Goal: Task Accomplishment & Management: Use online tool/utility

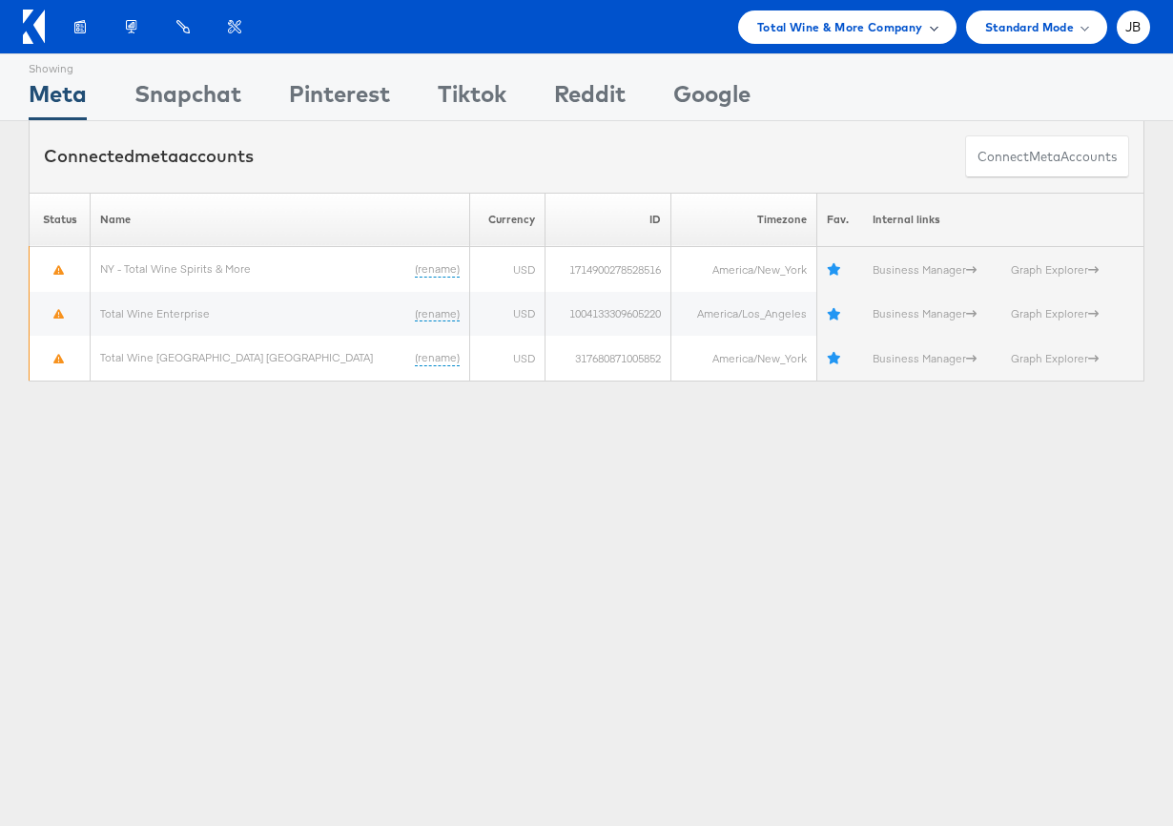
click at [816, 40] on div "Total Wine & More Company" at bounding box center [847, 26] width 218 height 33
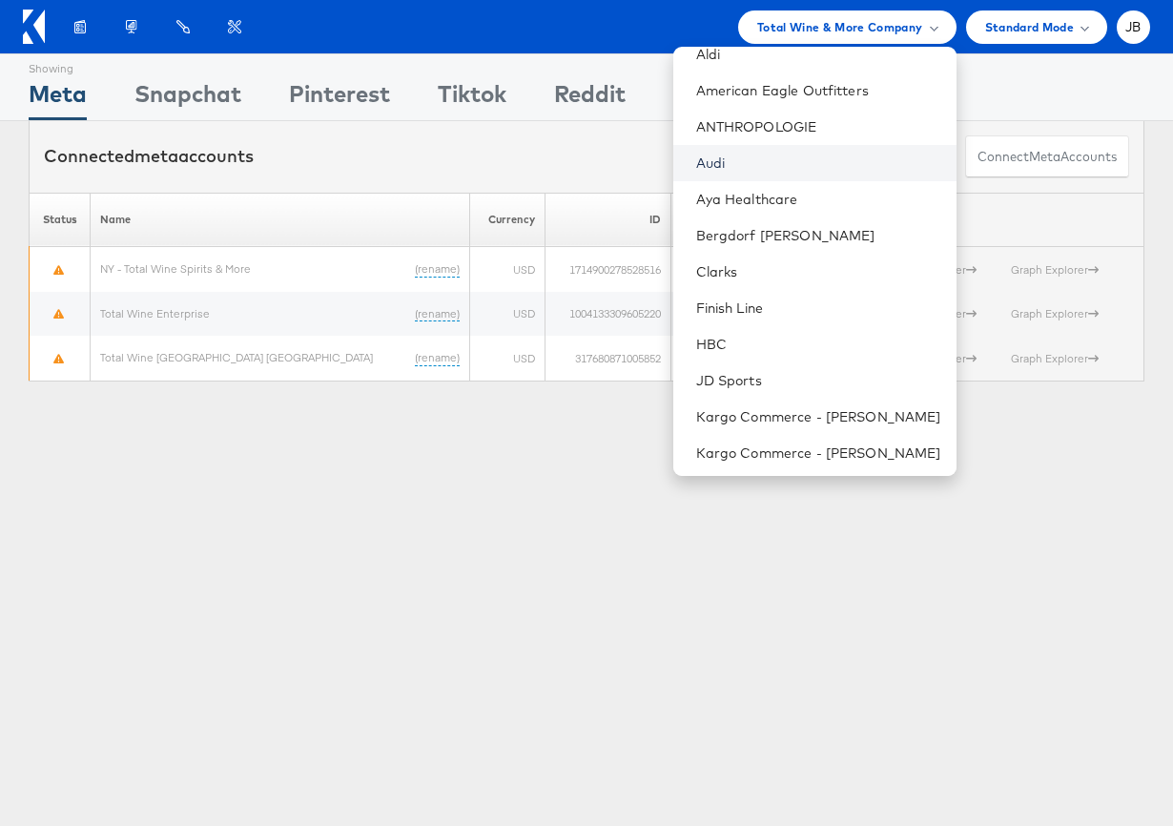
scroll to position [152, 0]
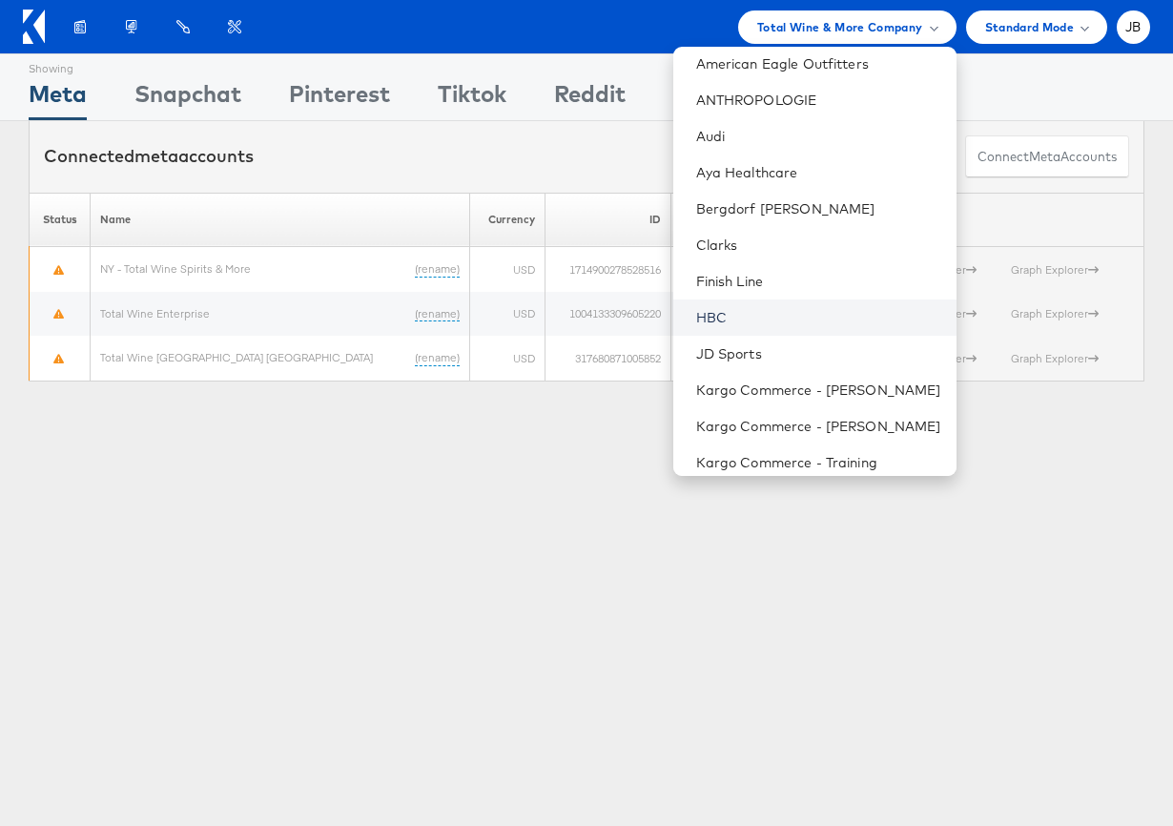
click at [749, 318] on link "HBC" at bounding box center [818, 317] width 245 height 19
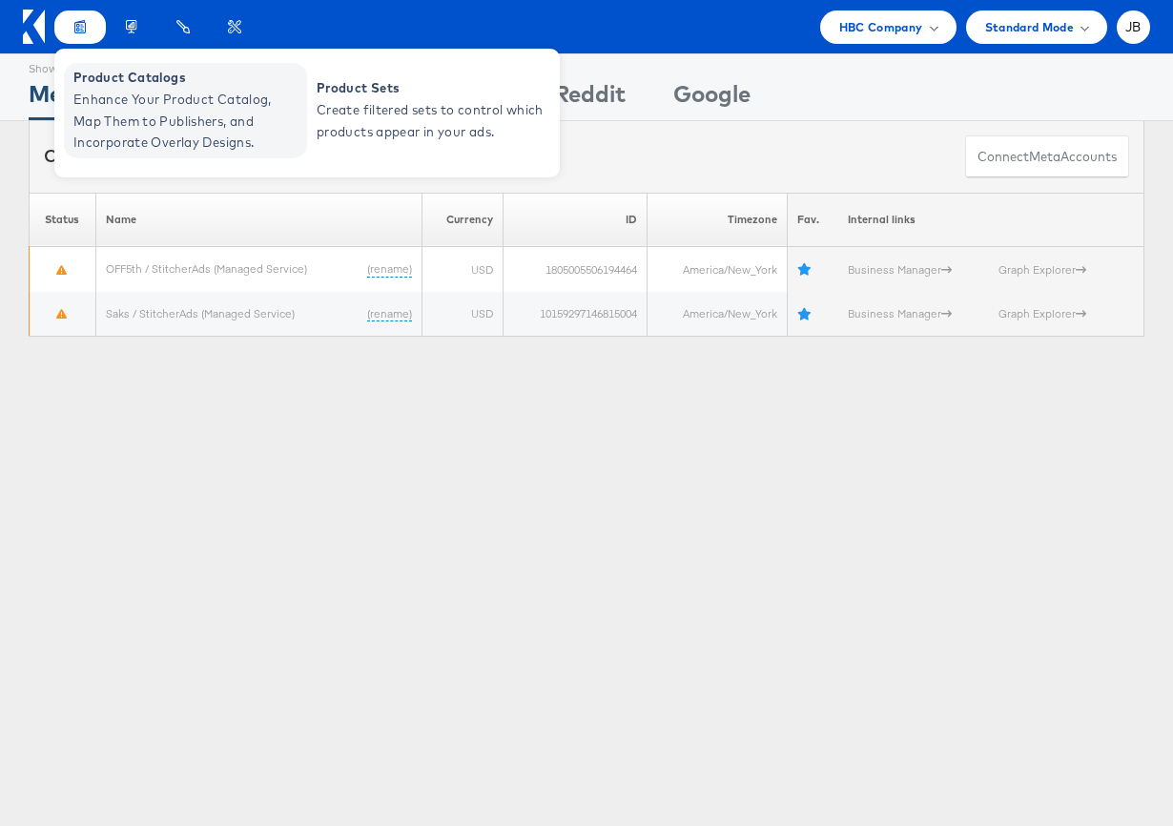
click at [112, 74] on span "Product Catalogs" at bounding box center [187, 78] width 229 height 22
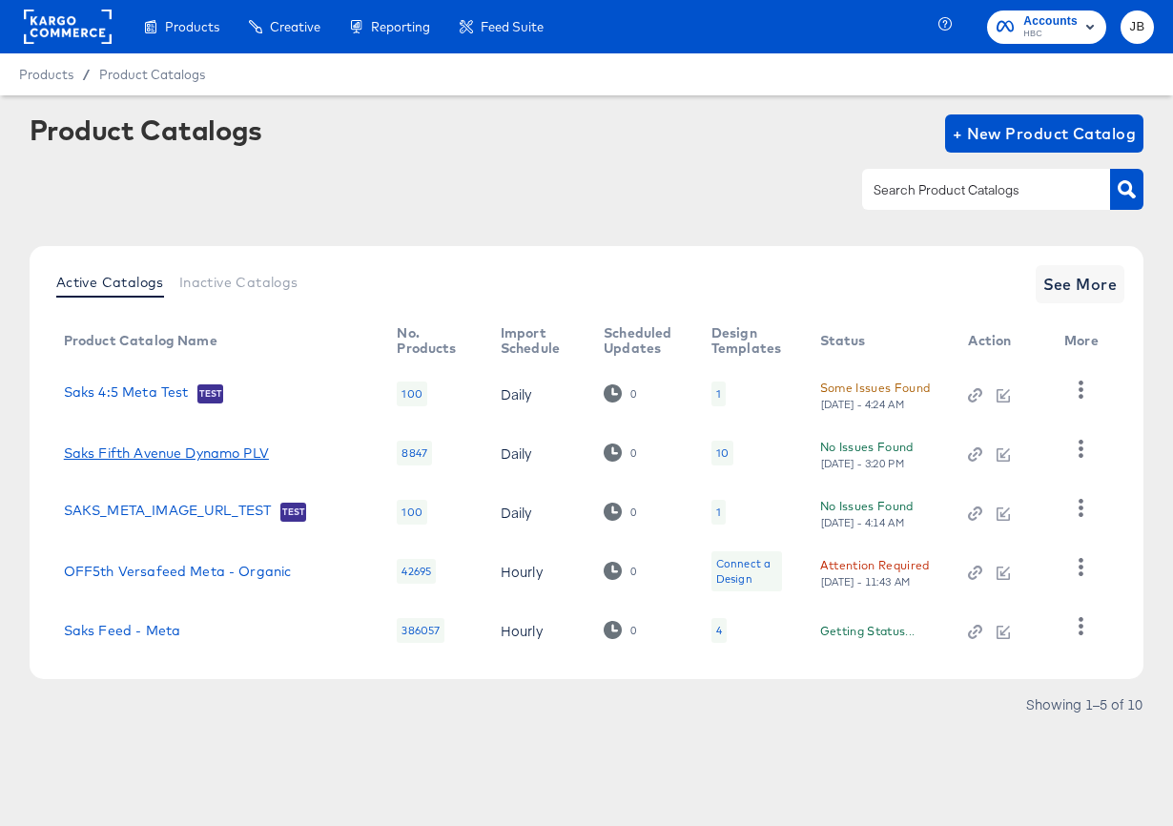
click at [216, 455] on link "Saks Fifth Avenue Dynamo PLV" at bounding box center [166, 452] width 205 height 15
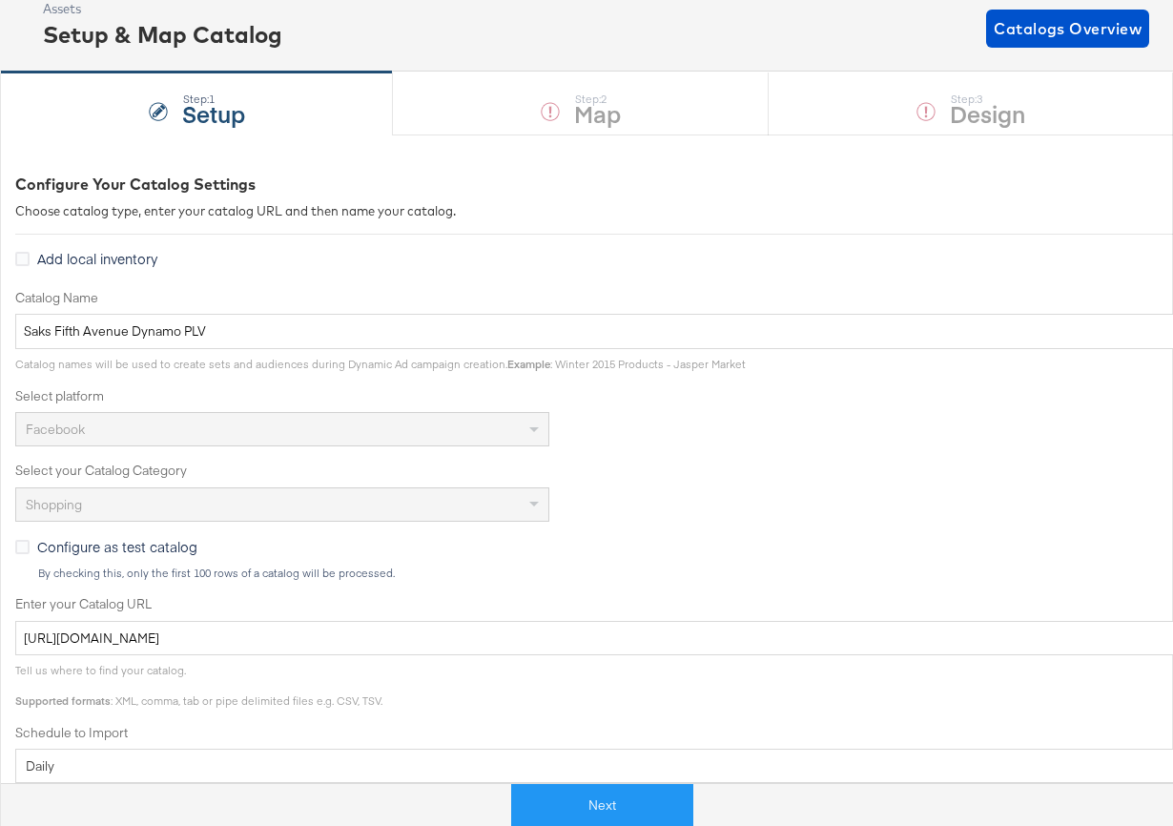
scroll to position [153, 0]
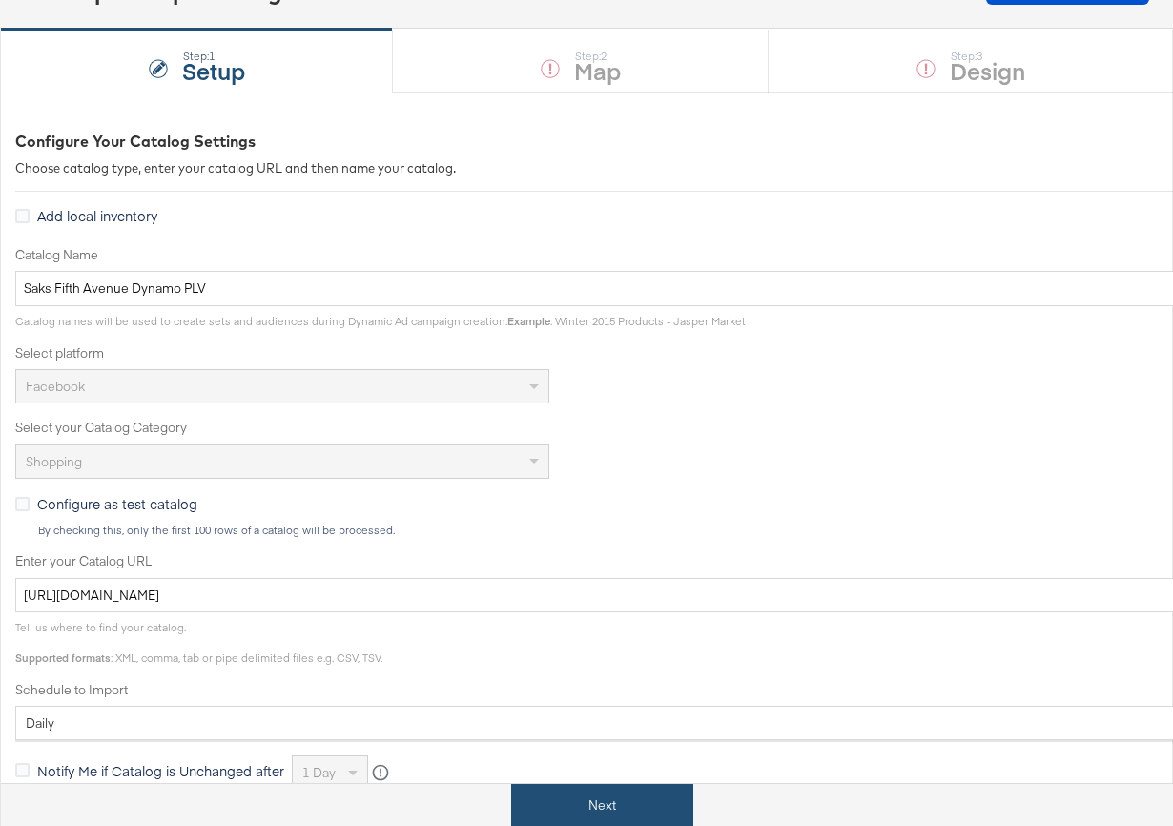
click at [631, 795] on button "Next" at bounding box center [602, 805] width 182 height 43
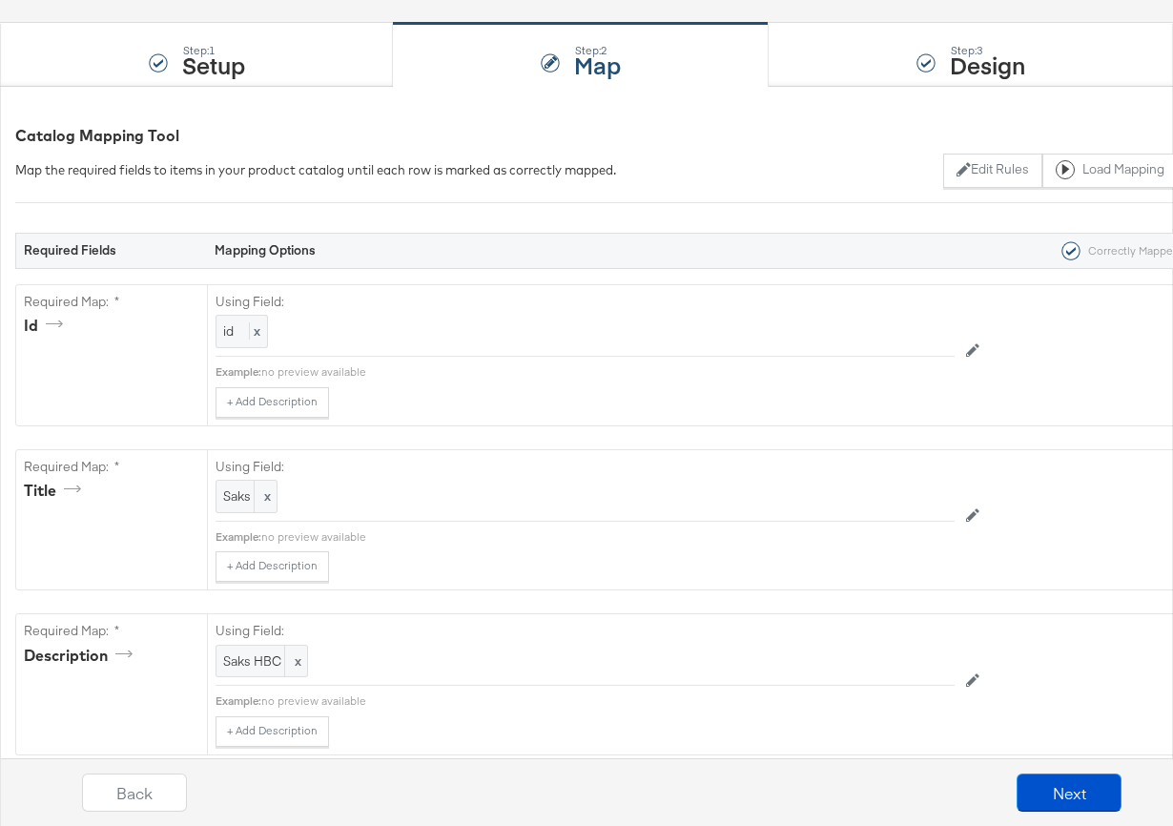
scroll to position [303, 0]
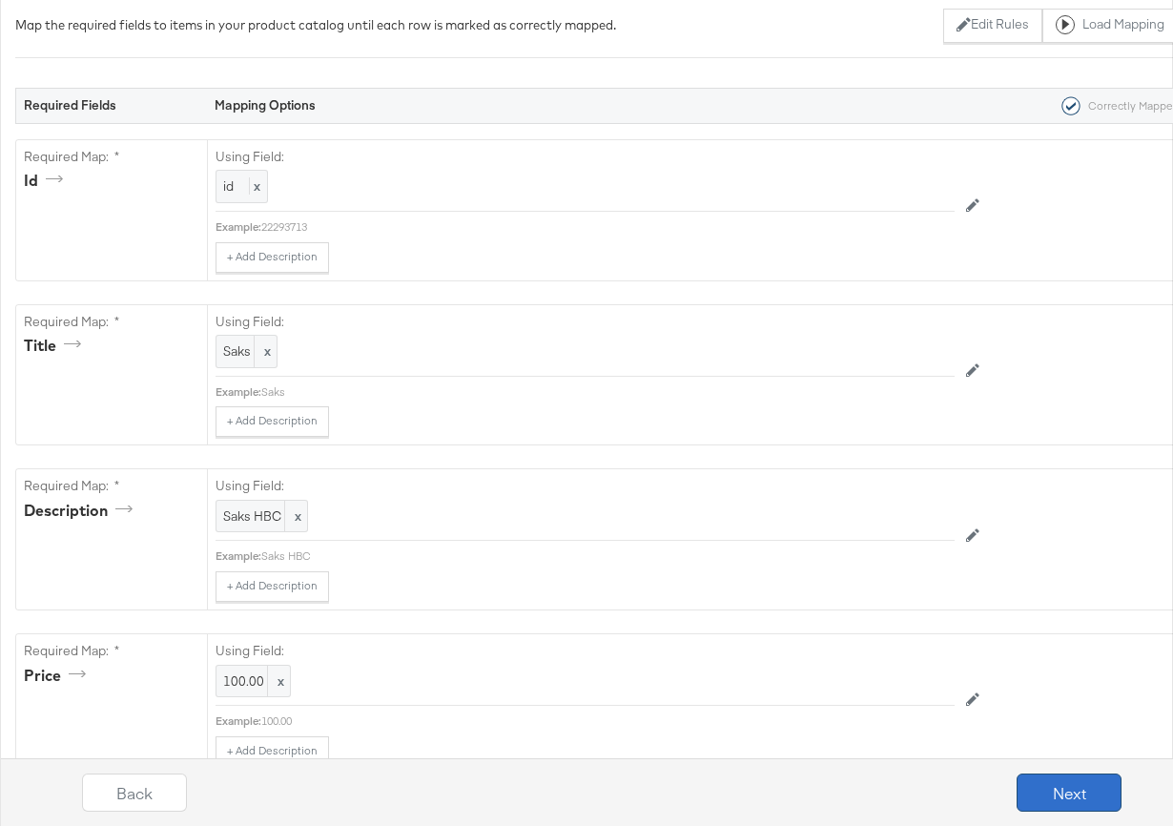
click at [1058, 786] on button "Next" at bounding box center [1069, 792] width 105 height 38
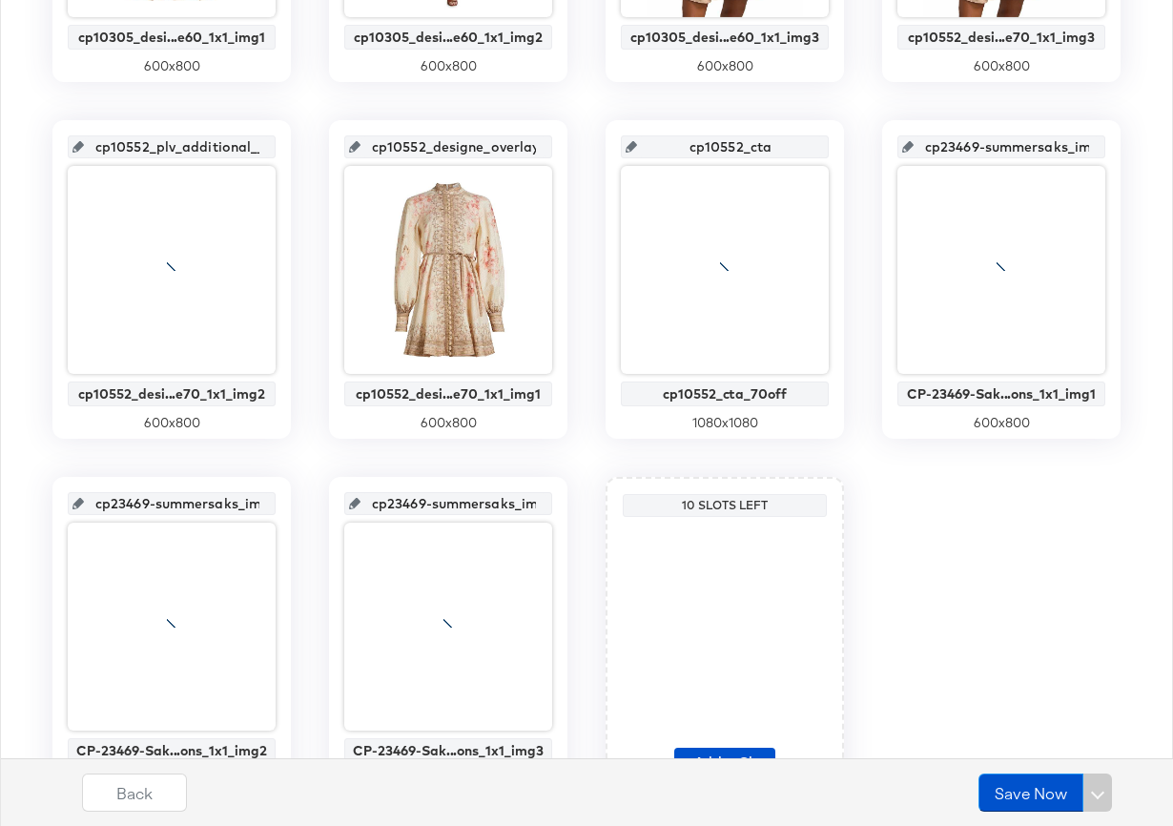
scroll to position [796, 0]
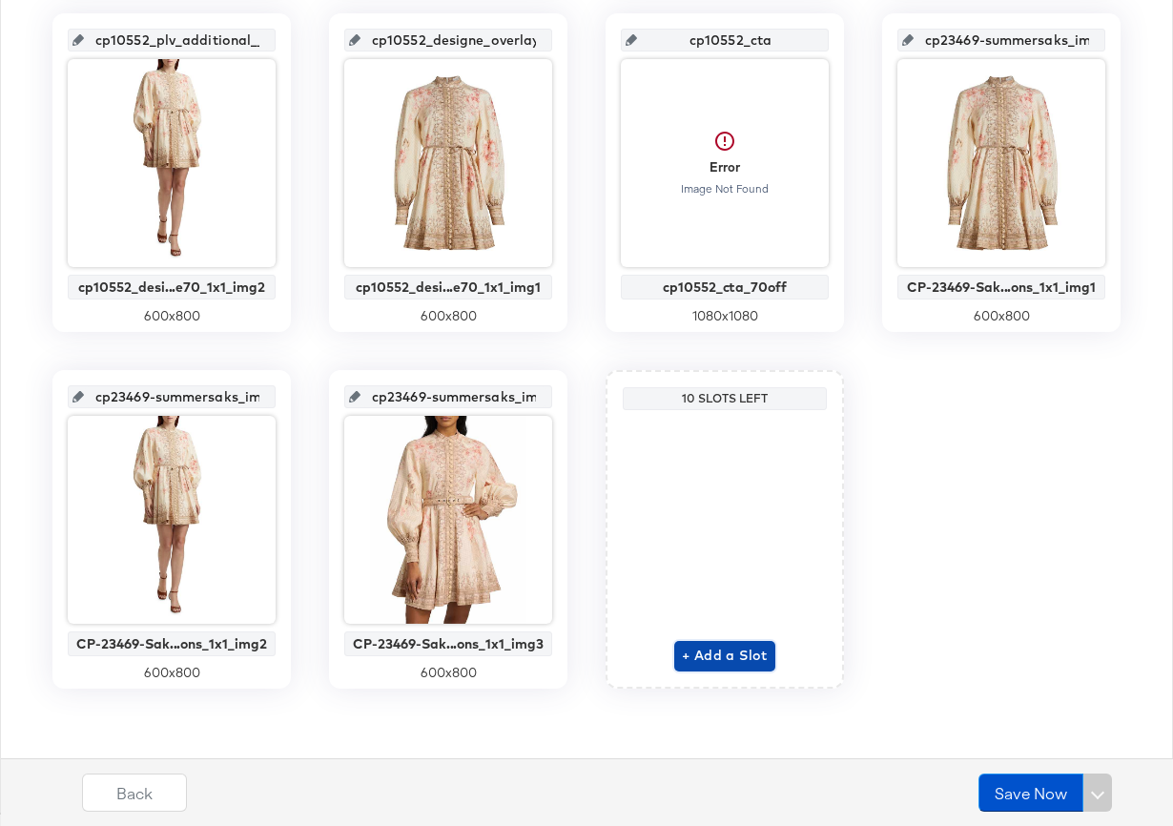
click at [728, 656] on span "+ Add a Slot" at bounding box center [725, 656] width 86 height 24
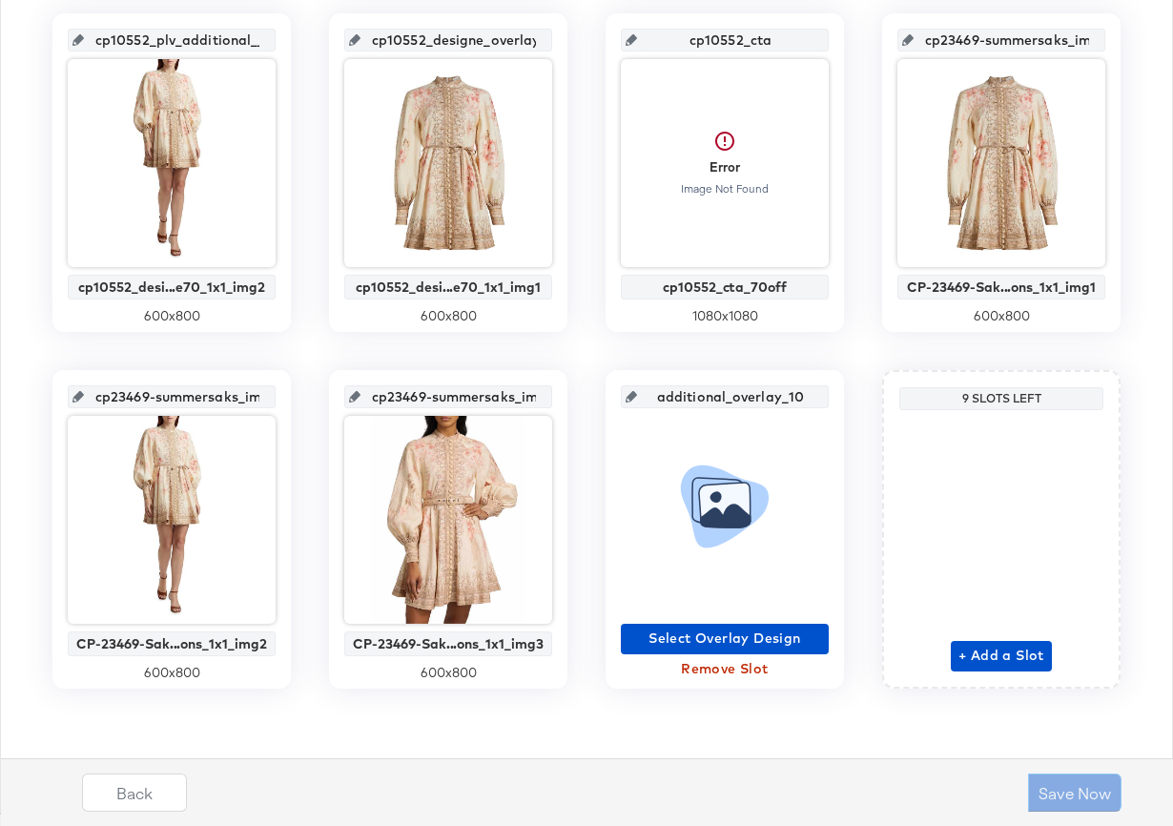
click at [708, 507] on icon at bounding box center [724, 505] width 51 height 45
click at [731, 667] on span "Remove Slot" at bounding box center [724, 669] width 193 height 24
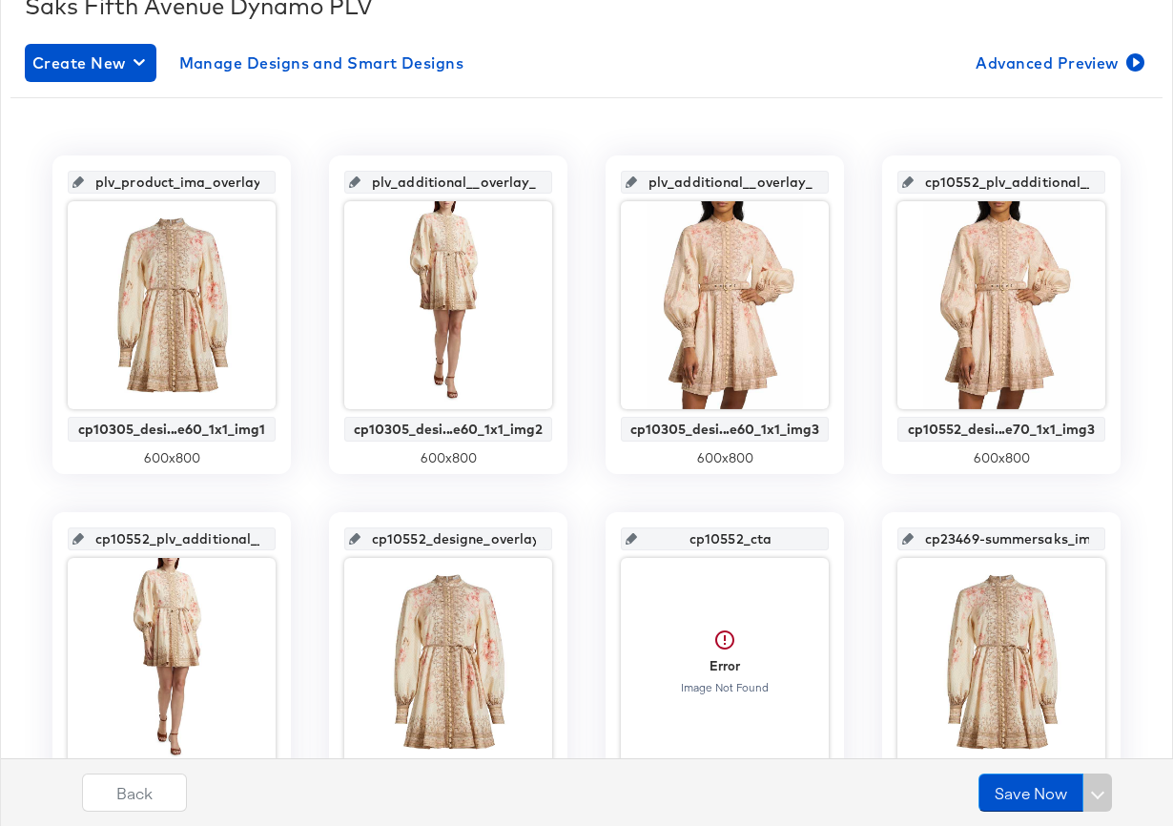
scroll to position [0, 0]
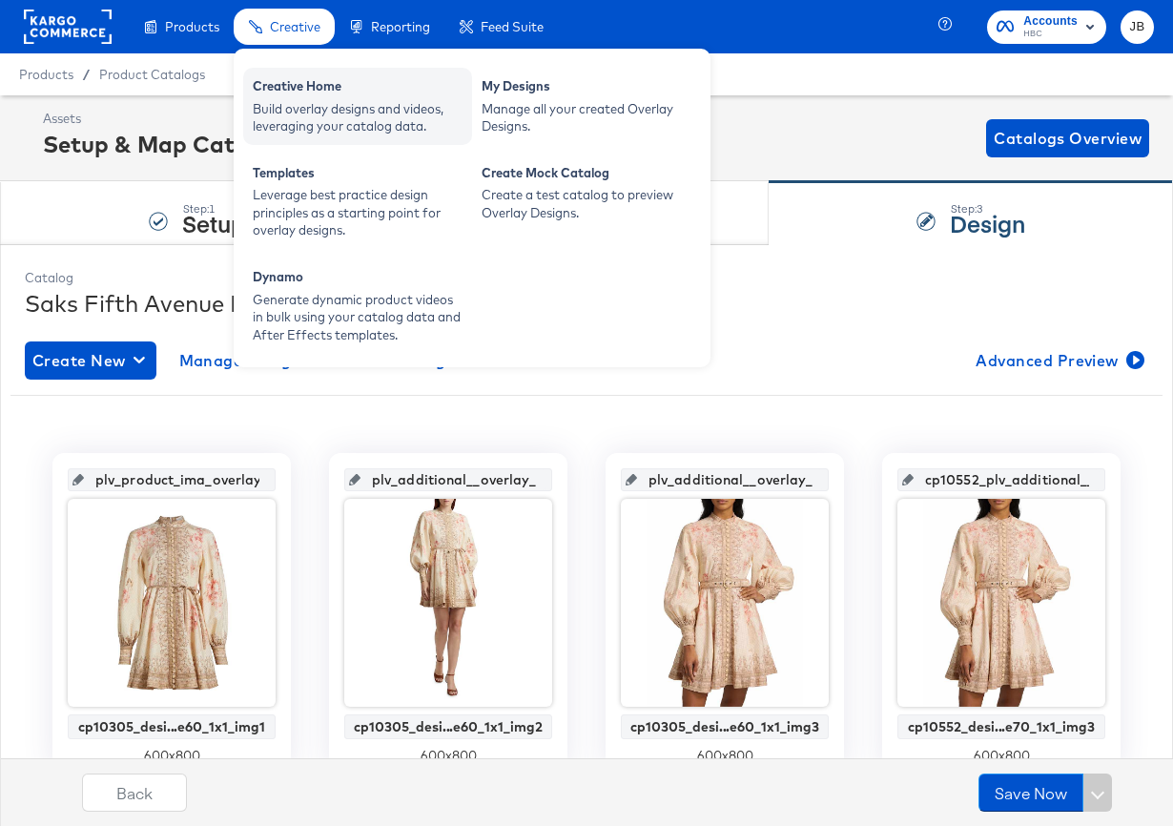
click at [282, 85] on div "Creative Home" at bounding box center [358, 88] width 210 height 23
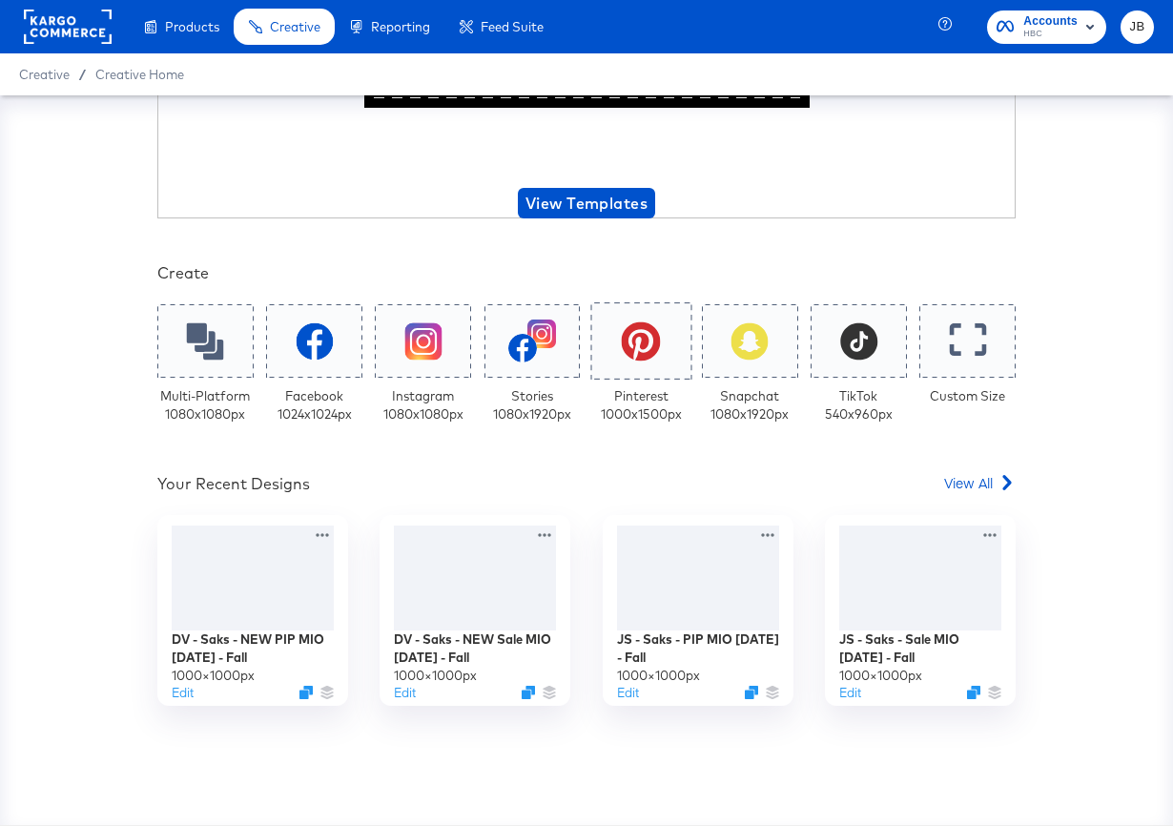
scroll to position [284, 0]
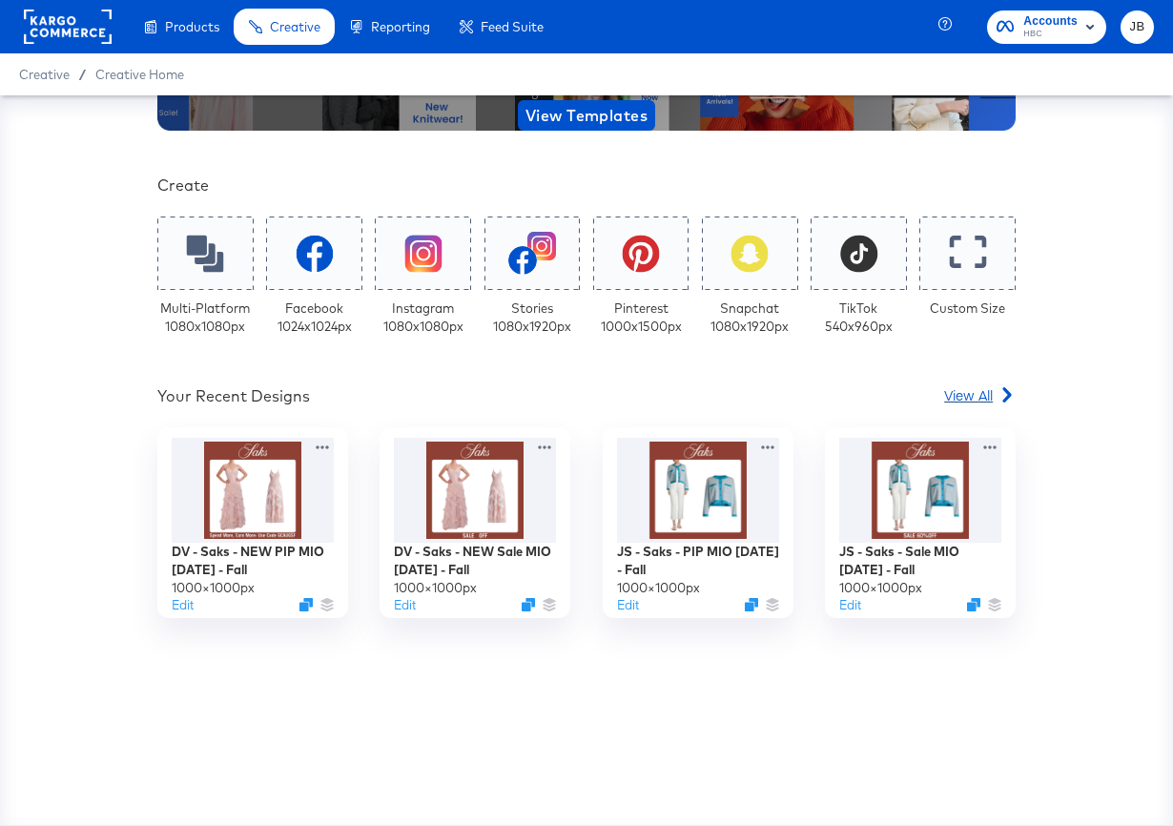
click at [974, 404] on link "View All" at bounding box center [980, 399] width 72 height 28
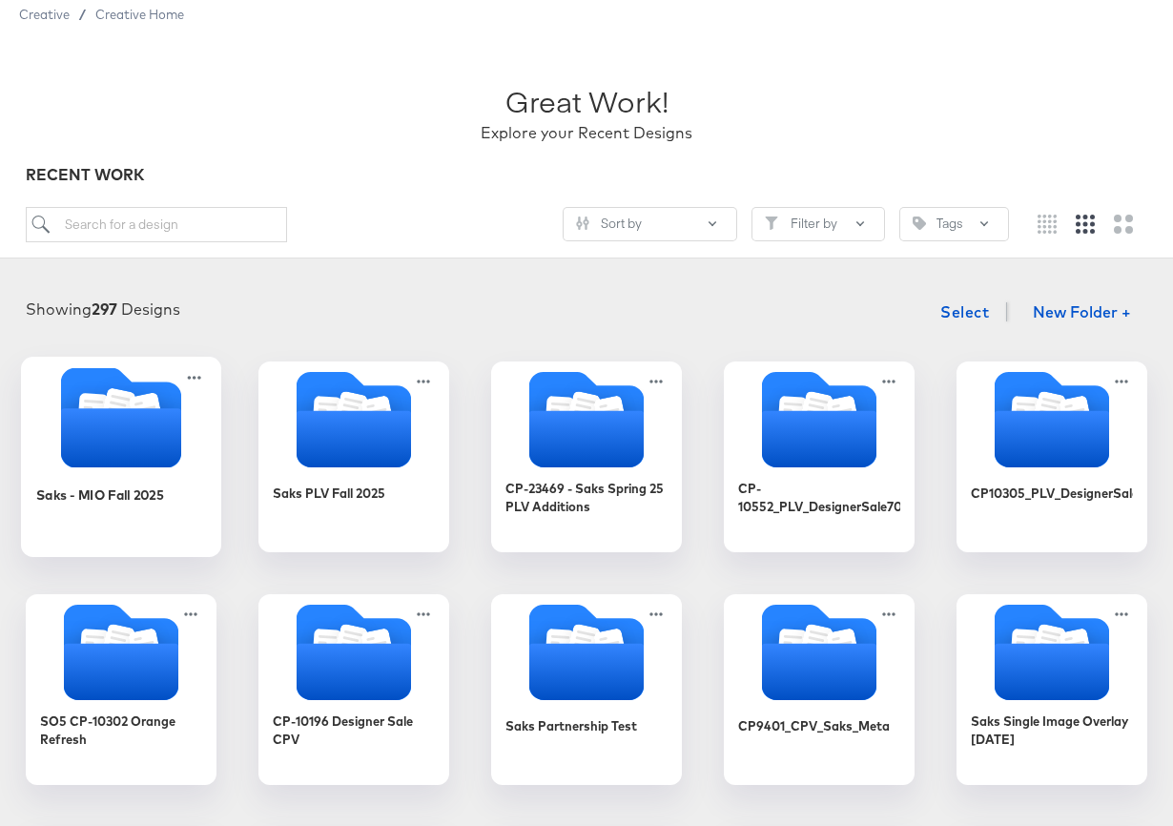
scroll to position [63, 0]
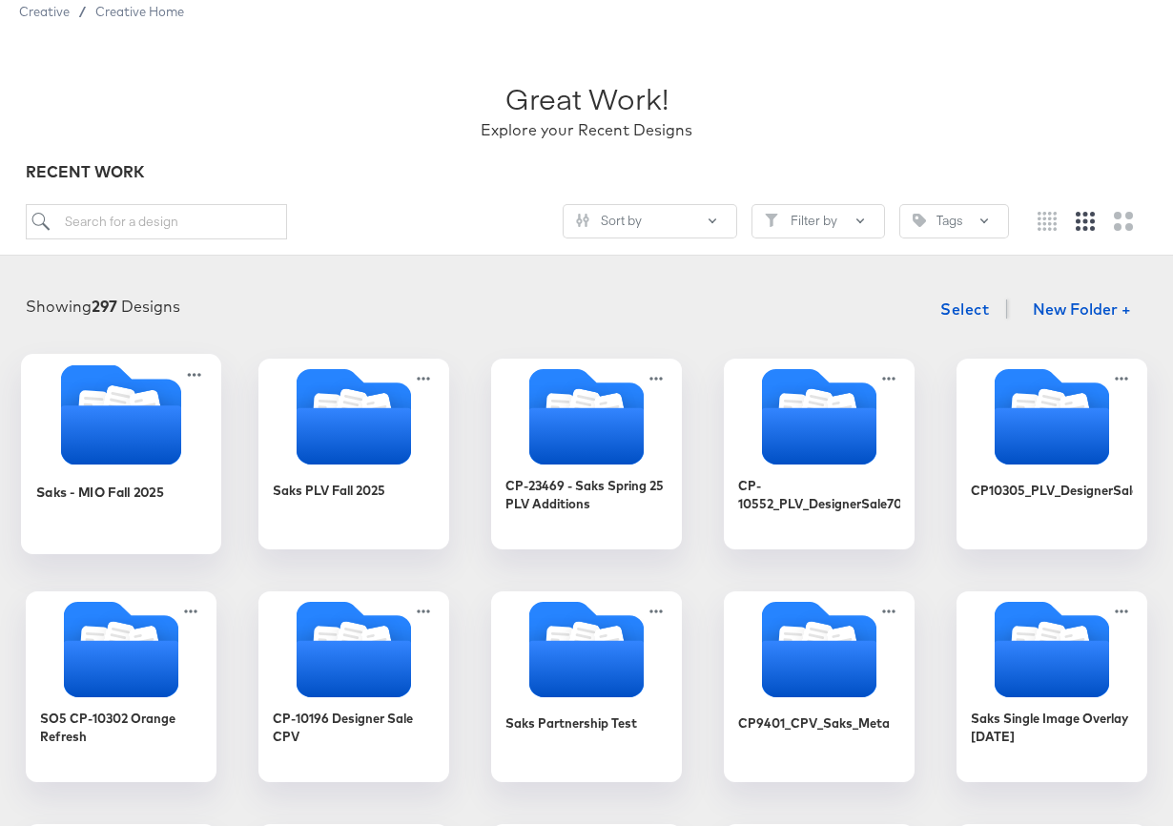
click at [154, 426] on icon "Folder" at bounding box center [121, 434] width 120 height 59
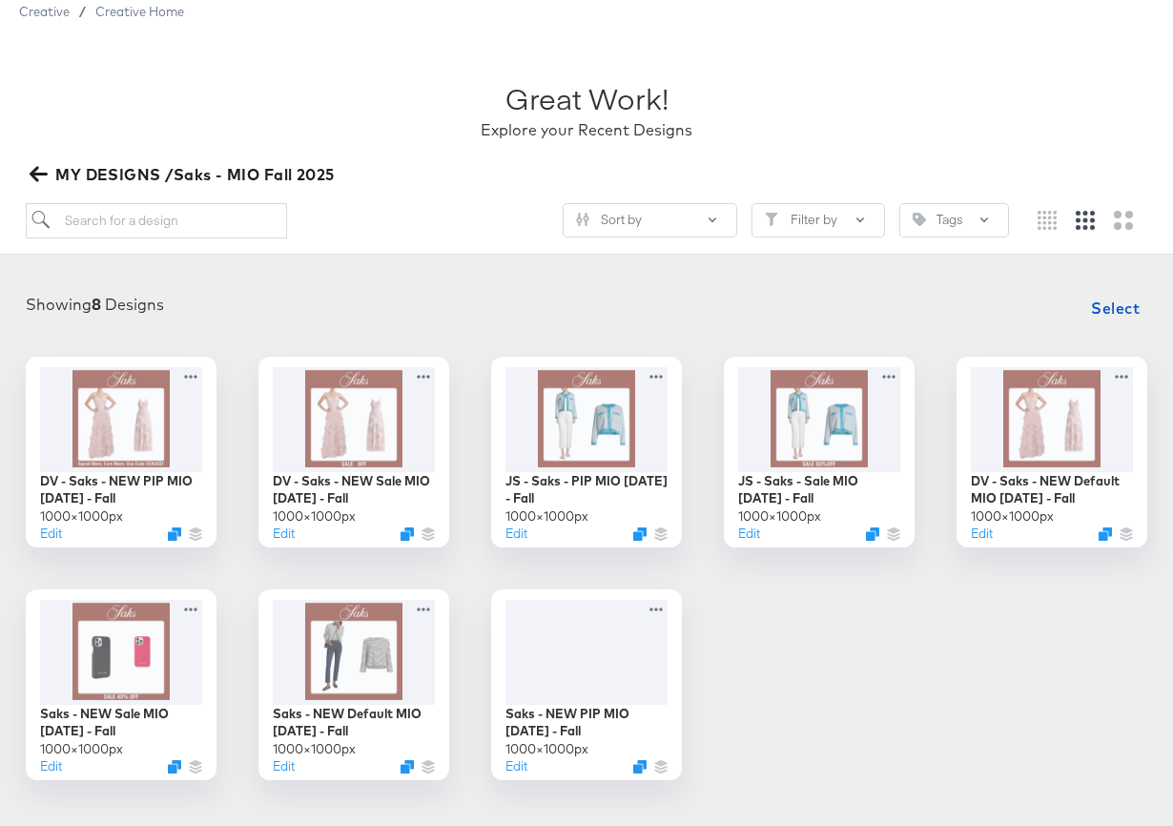
click at [37, 176] on icon "button" at bounding box center [39, 174] width 18 height 18
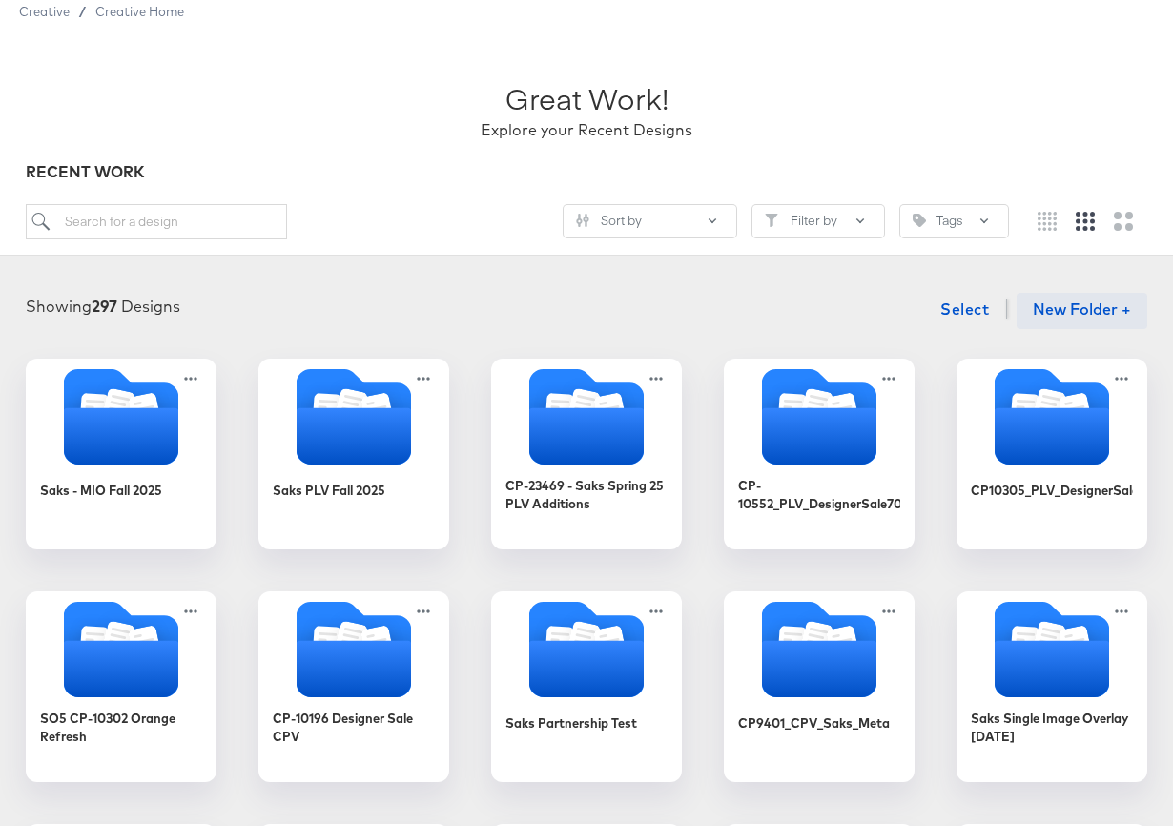
click at [1063, 308] on button "New Folder +" at bounding box center [1082, 311] width 131 height 36
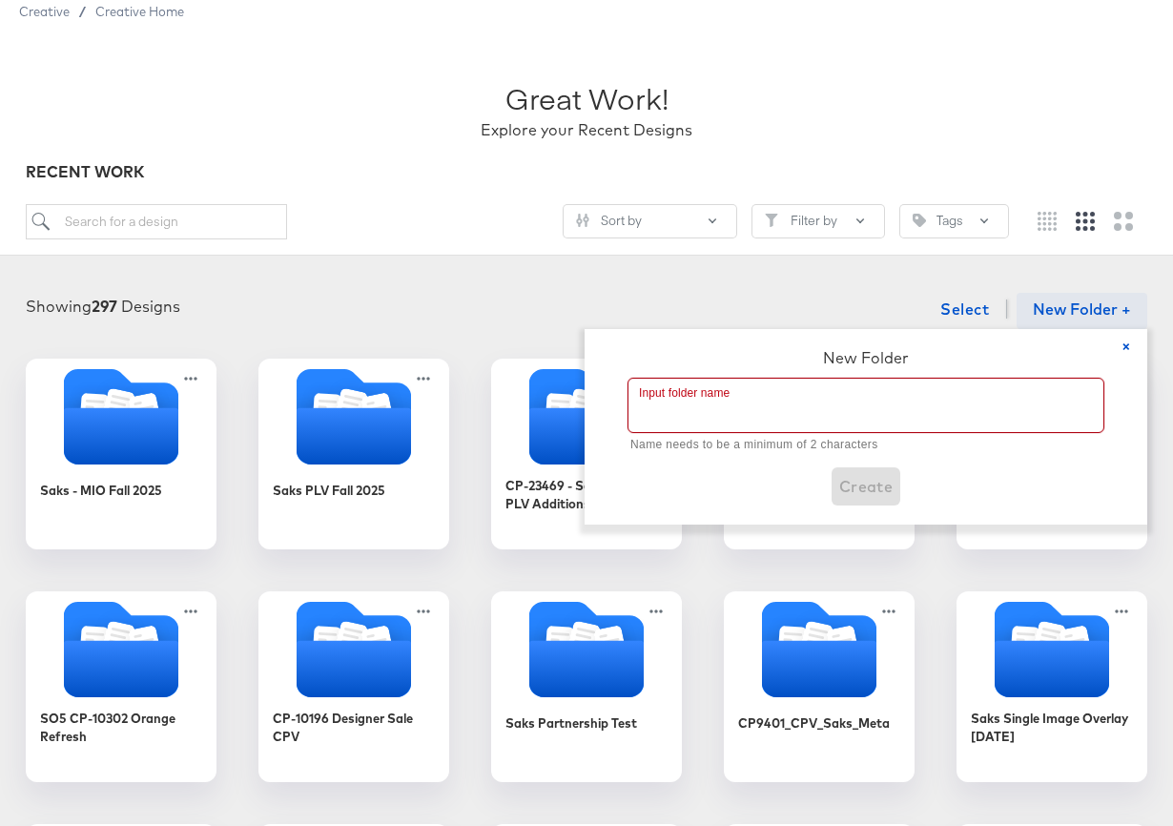
click at [822, 406] on input "text" at bounding box center [865, 405] width 475 height 53
paste input "CP-23633 - 8/26 last chance clearance"
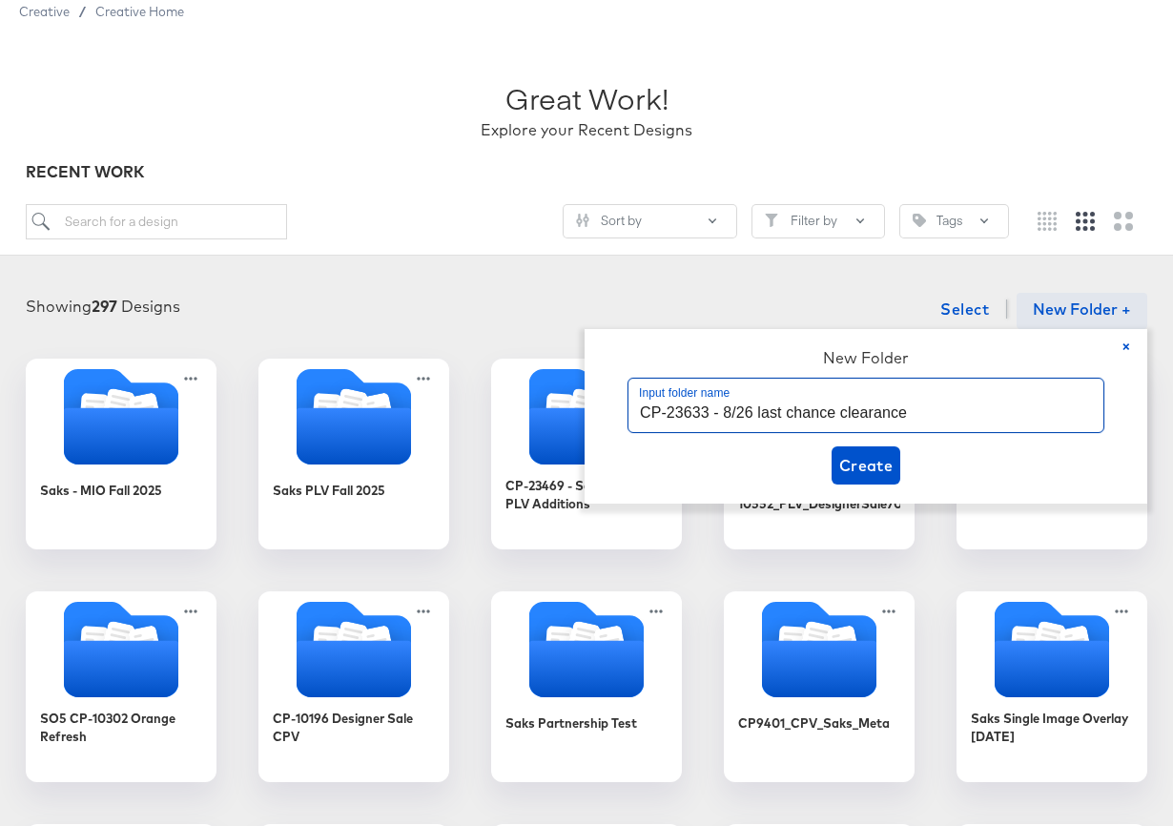
click at [689, 403] on input "CP-23633 - 8/26 last chance clearance" at bounding box center [865, 405] width 475 height 53
paste input "2 - Saks Fall 25 PLV"
type input "CP-23632 - Saks Fall 25 PLV"
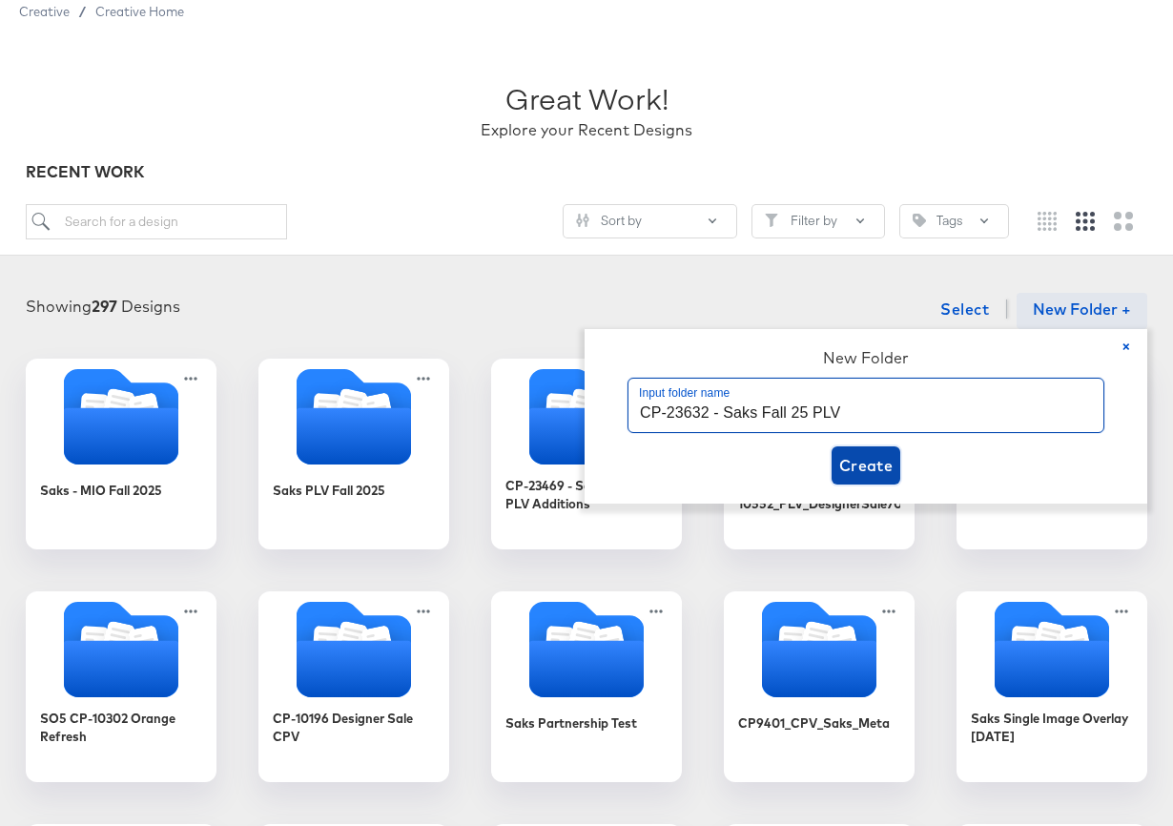
click at [874, 463] on span "Create" at bounding box center [866, 465] width 54 height 27
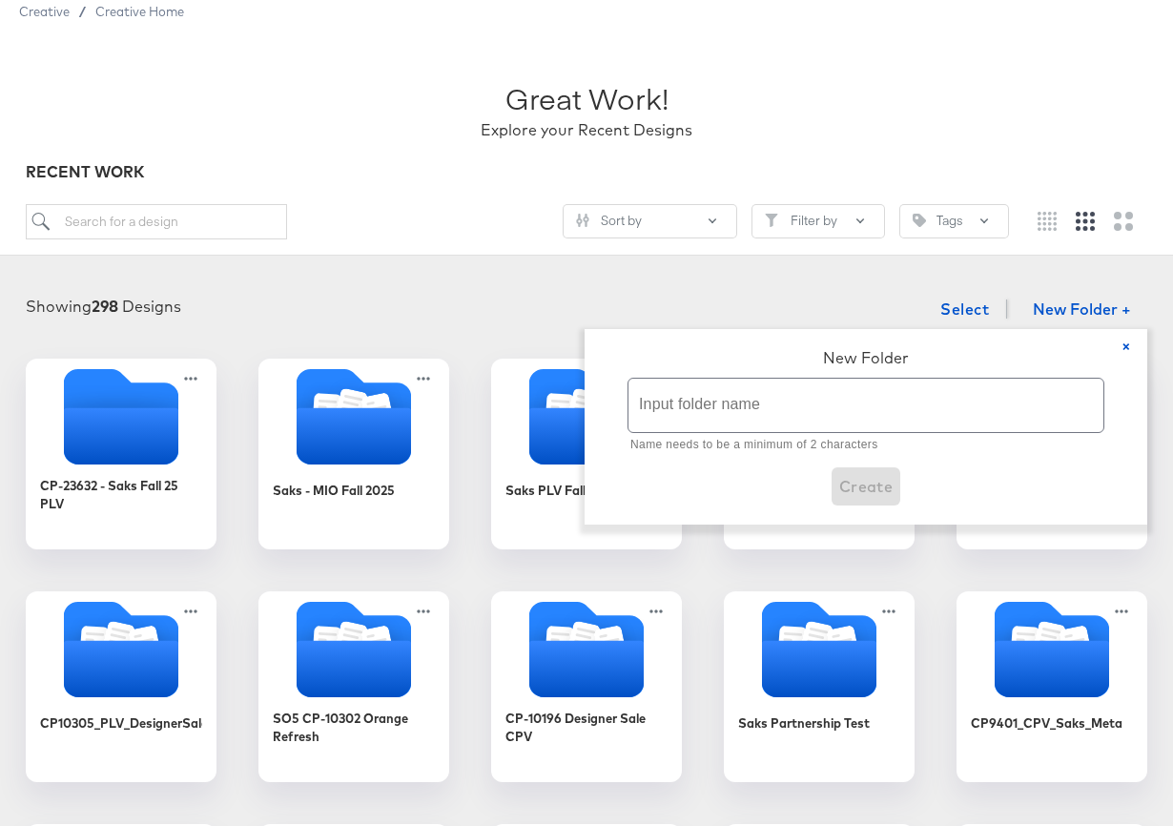
click at [385, 317] on div "Showing 298 Designs Select New Folder + × New Folder Input folder name Name nee…" at bounding box center [586, 309] width 1135 height 39
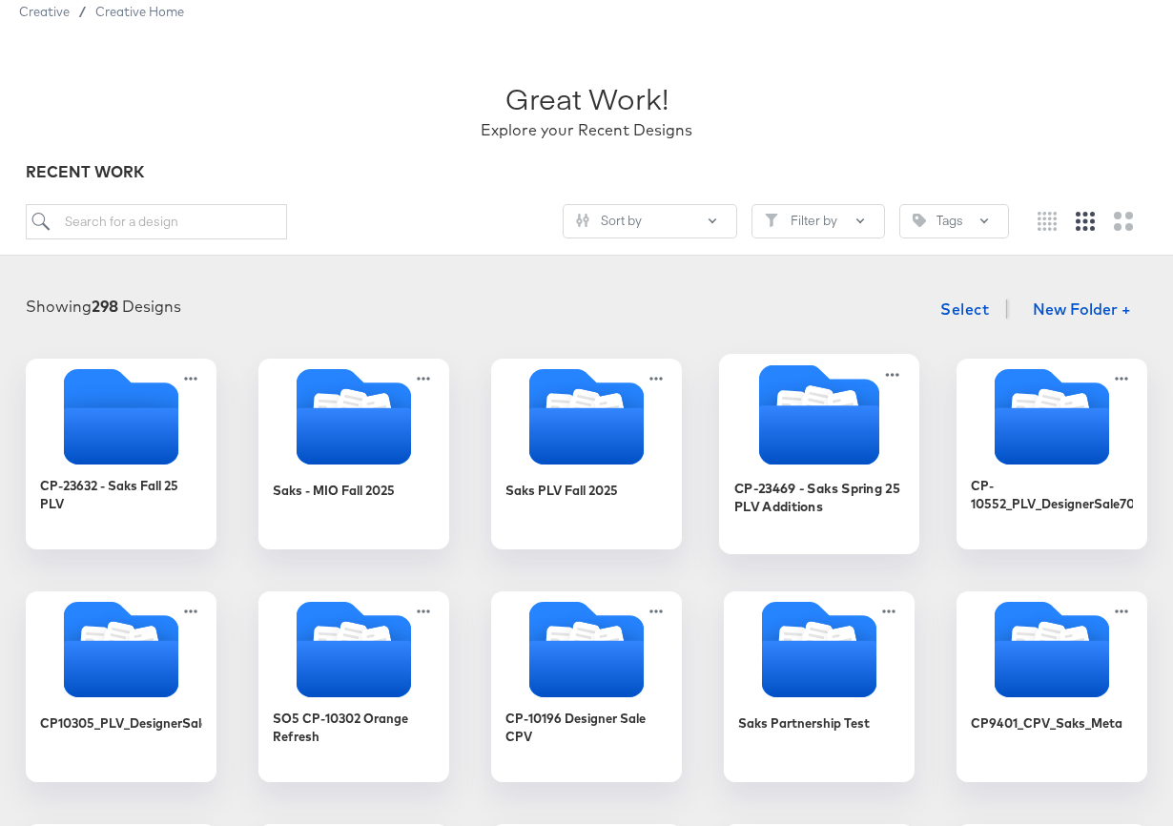
click at [737, 430] on icon "Folder" at bounding box center [819, 414] width 200 height 100
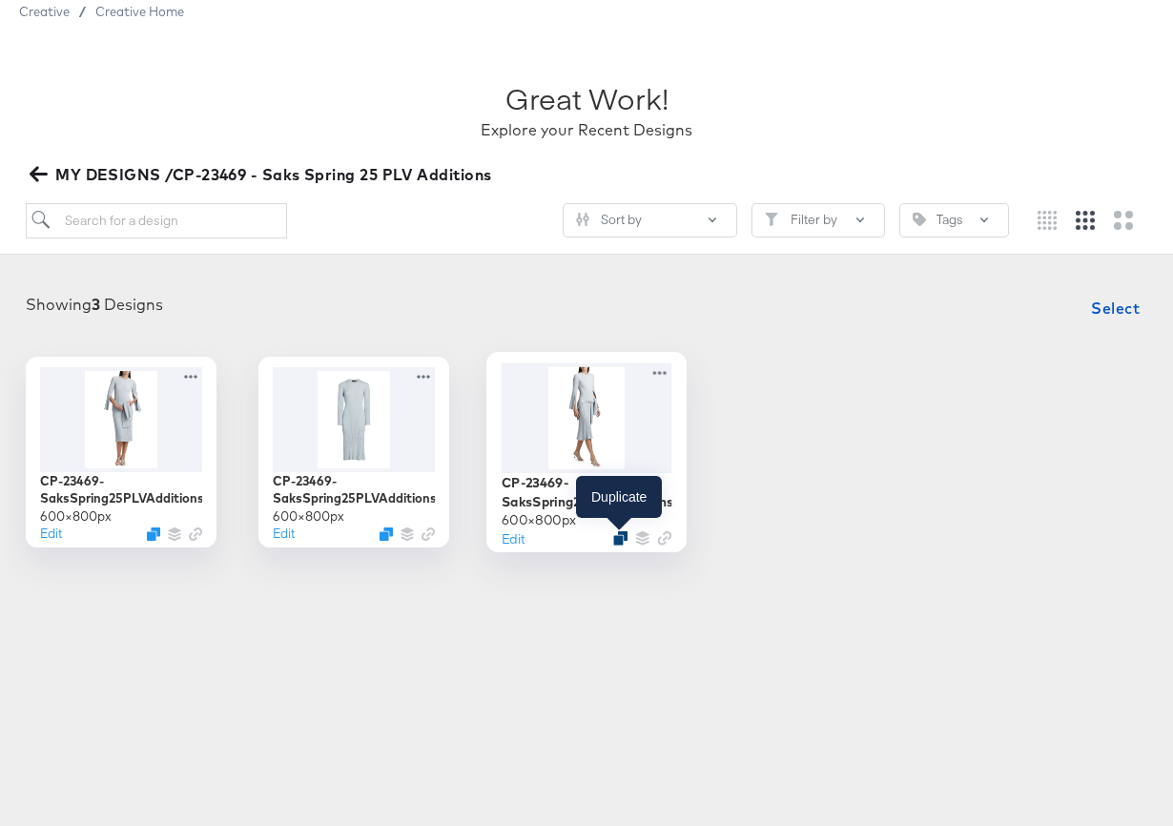
click at [620, 537] on icon "Duplicate" at bounding box center [620, 537] width 14 height 14
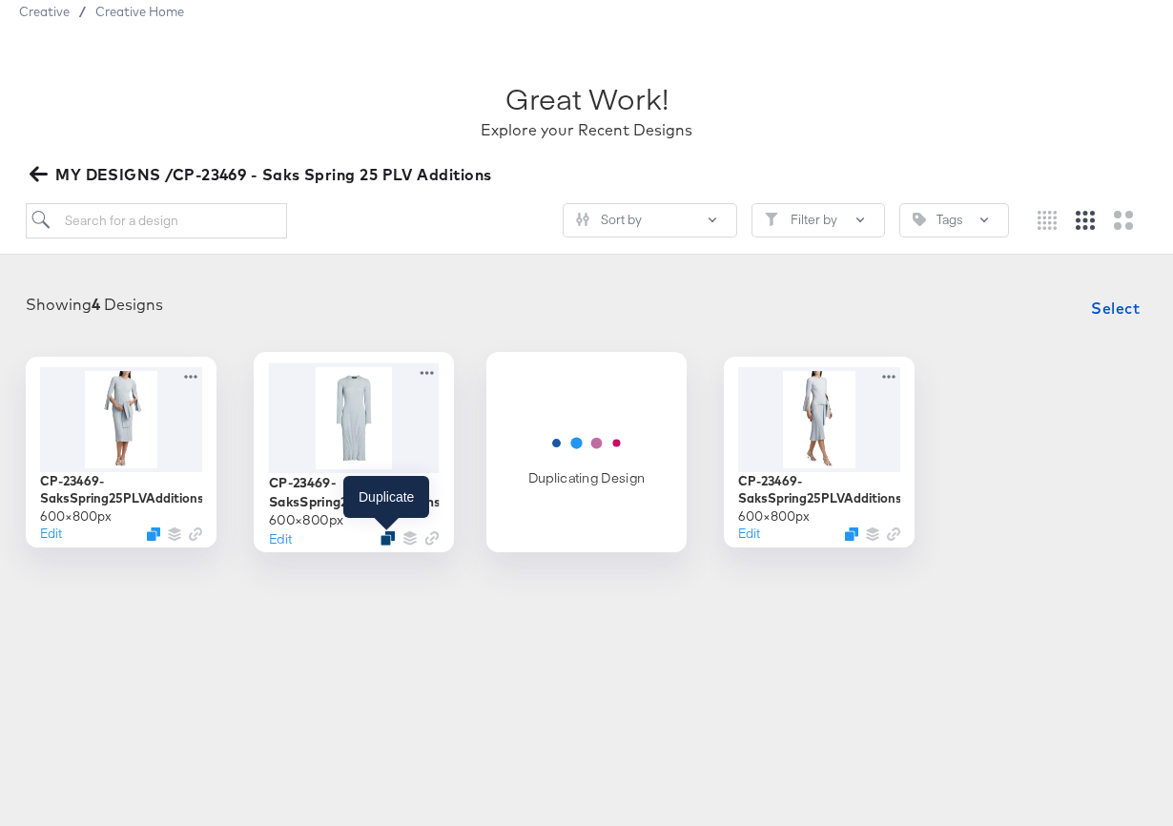
click at [383, 534] on icon "Duplicate" at bounding box center [387, 537] width 14 height 14
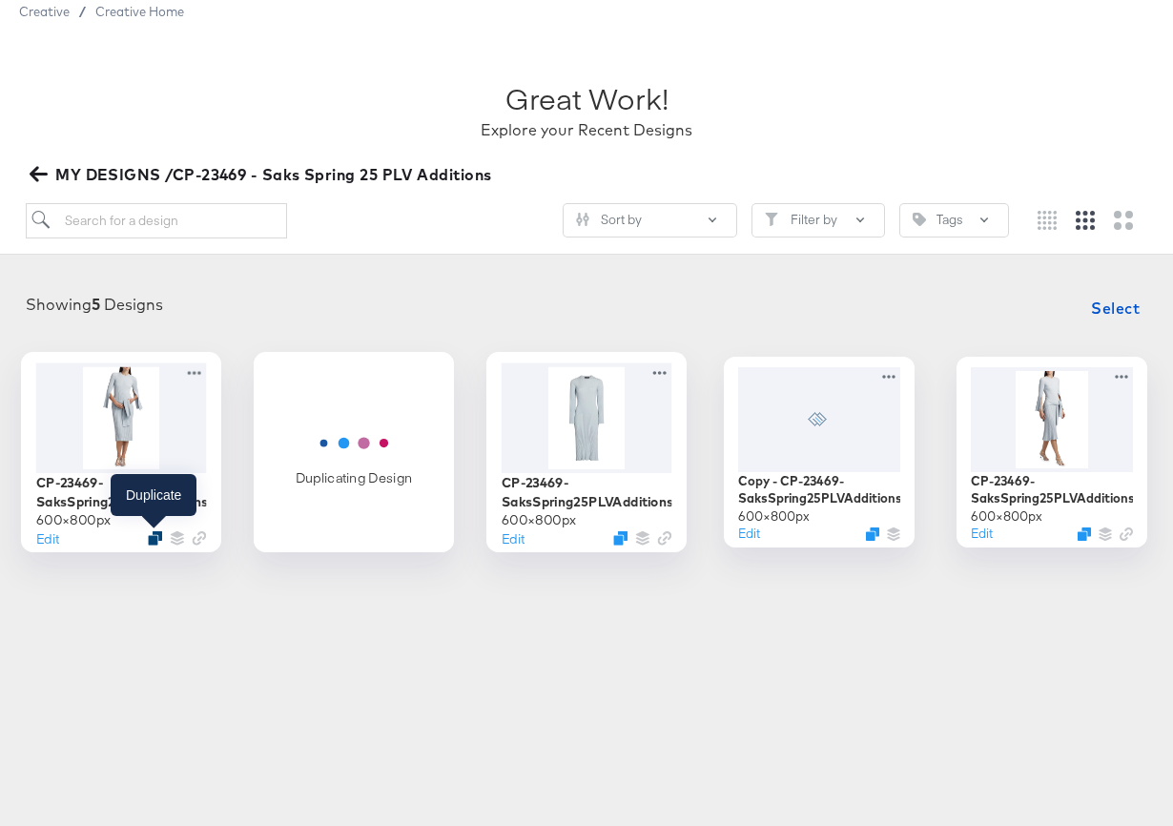
click at [154, 534] on icon "Duplicate" at bounding box center [155, 537] width 14 height 14
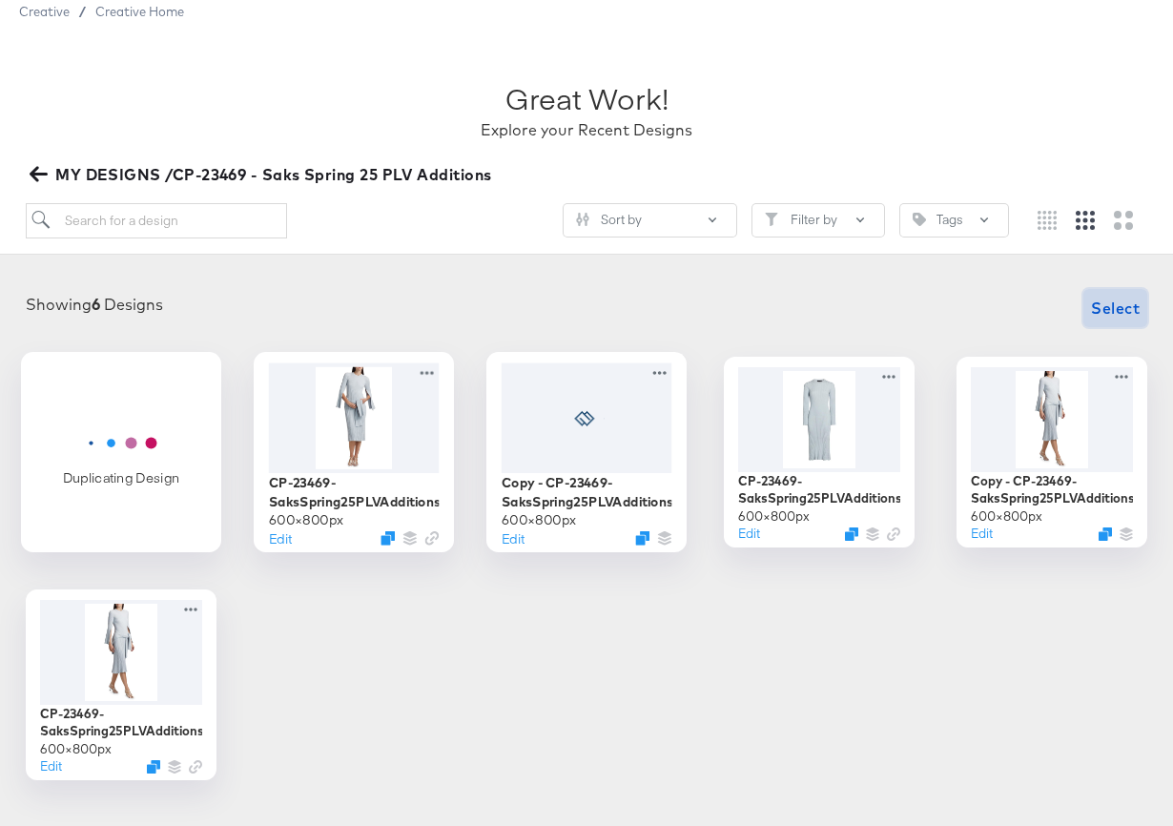
click at [1126, 306] on span "Select" at bounding box center [1115, 308] width 49 height 27
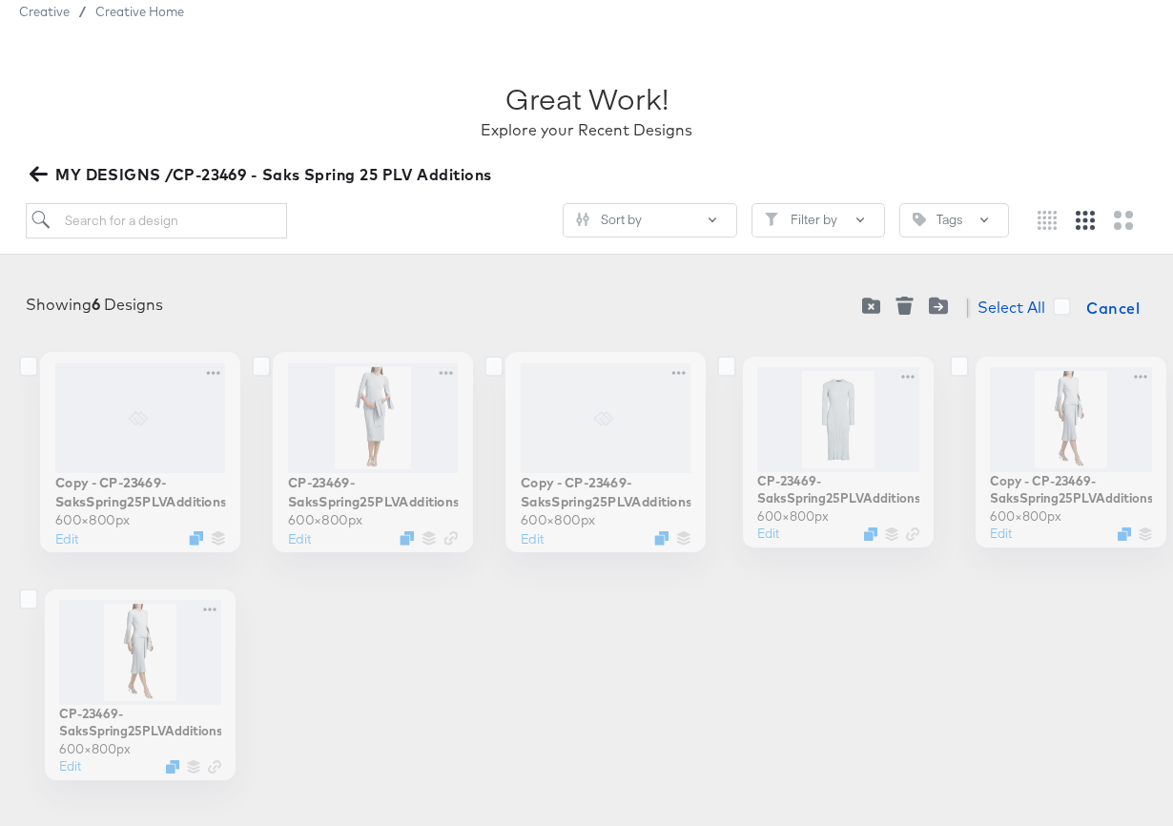
click at [173, 413] on div "Copy - CP-23469-SaksSpring25PLVAdditions_1x1_img3 600 × 800 px Edit" at bounding box center [121, 452] width 191 height 191
click at [31, 360] on icon at bounding box center [28, 366] width 19 height 21
click at [0, 0] on input "checkbox" at bounding box center [0, 0] width 0 height 0
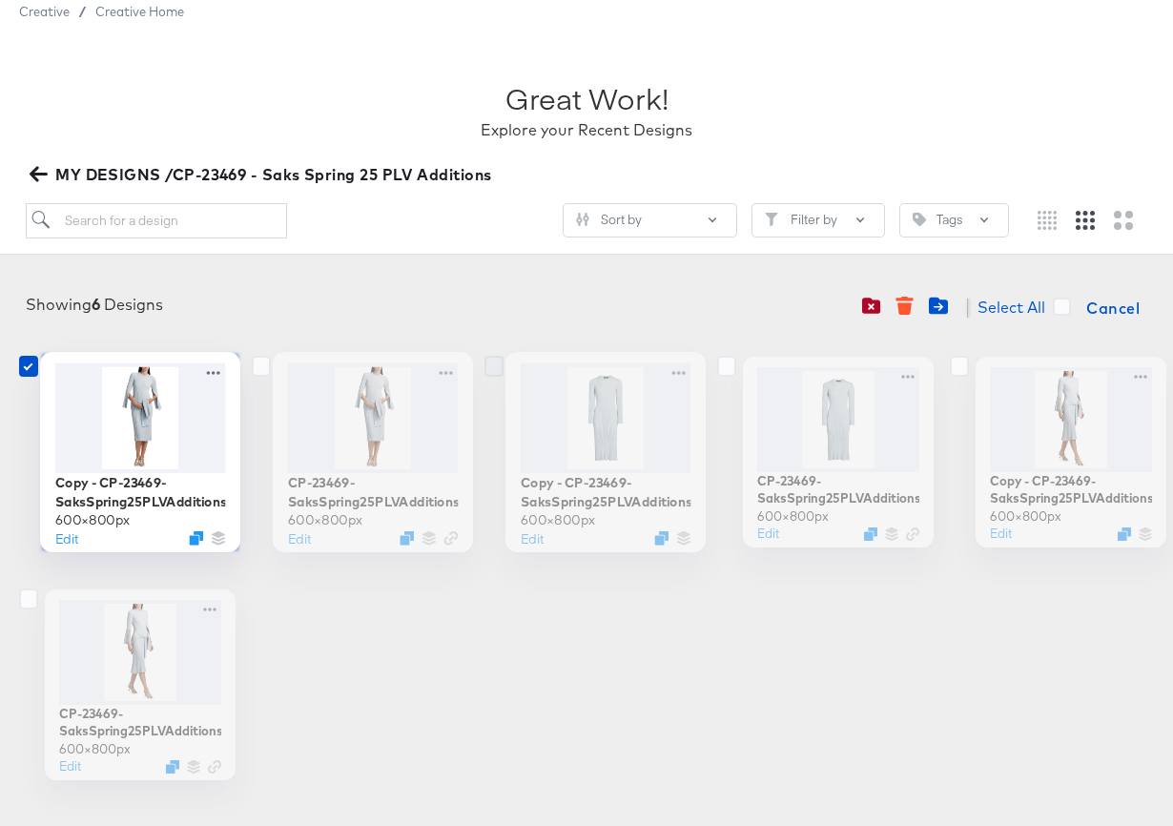
click at [500, 369] on icon at bounding box center [493, 366] width 19 height 21
click at [0, 0] on input "checkbox" at bounding box center [0, 0] width 0 height 0
click at [961, 364] on icon at bounding box center [959, 366] width 19 height 21
click at [0, 0] on input "checkbox" at bounding box center [0, 0] width 0 height 0
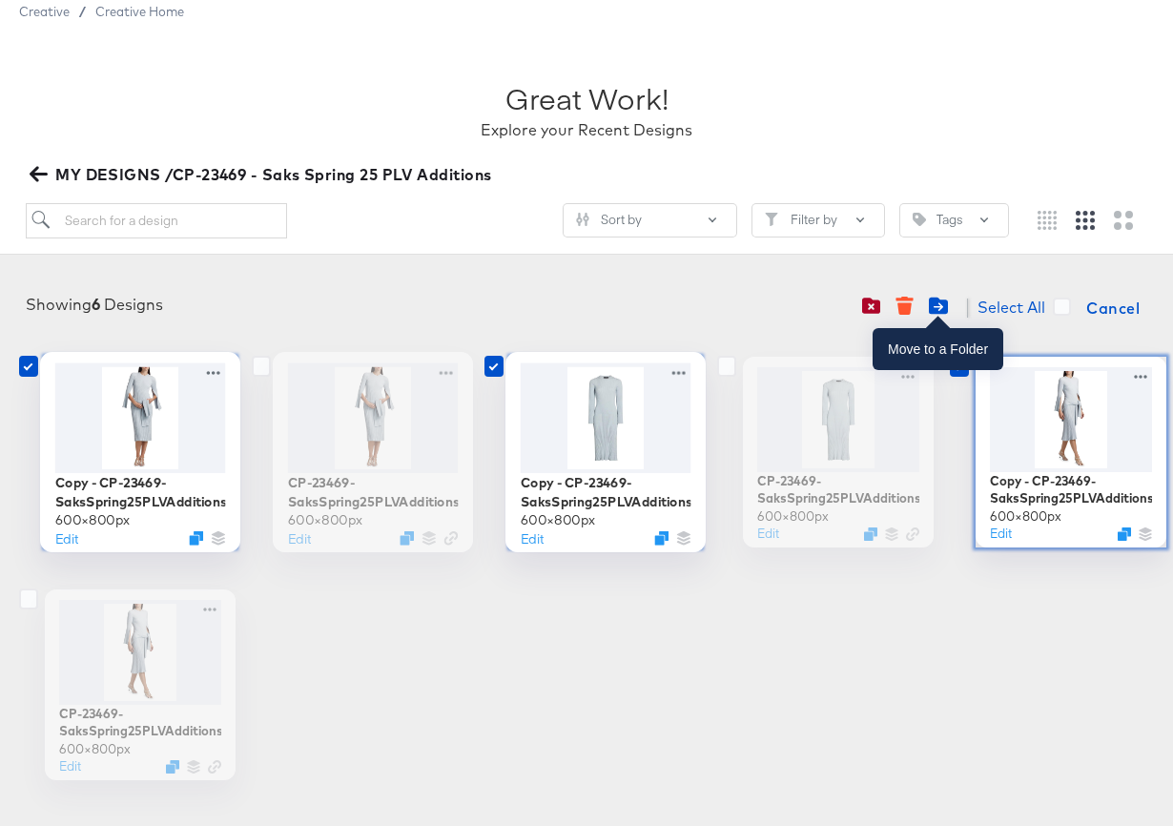
click at [932, 304] on icon "Move to folder" at bounding box center [938, 306] width 19 height 17
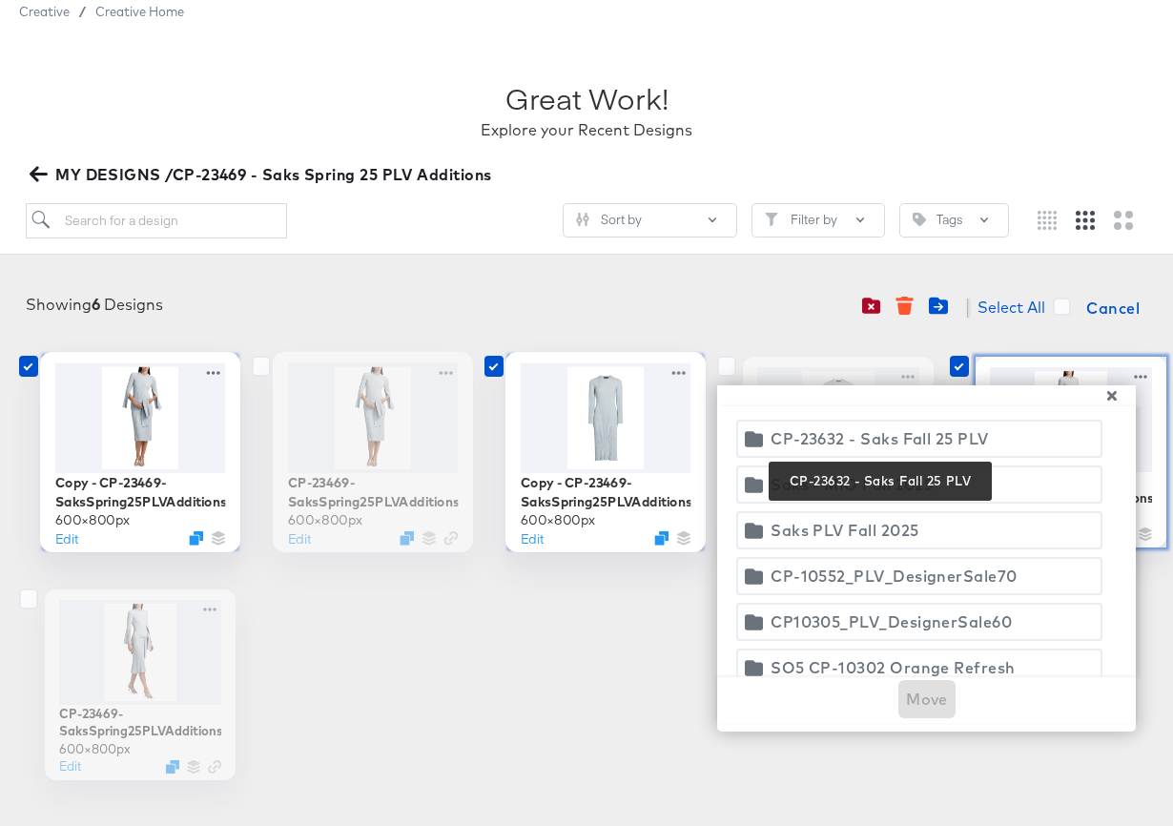
click at [878, 442] on div "CP-23632 - Saks Fall 25 PLV" at bounding box center [879, 438] width 217 height 27
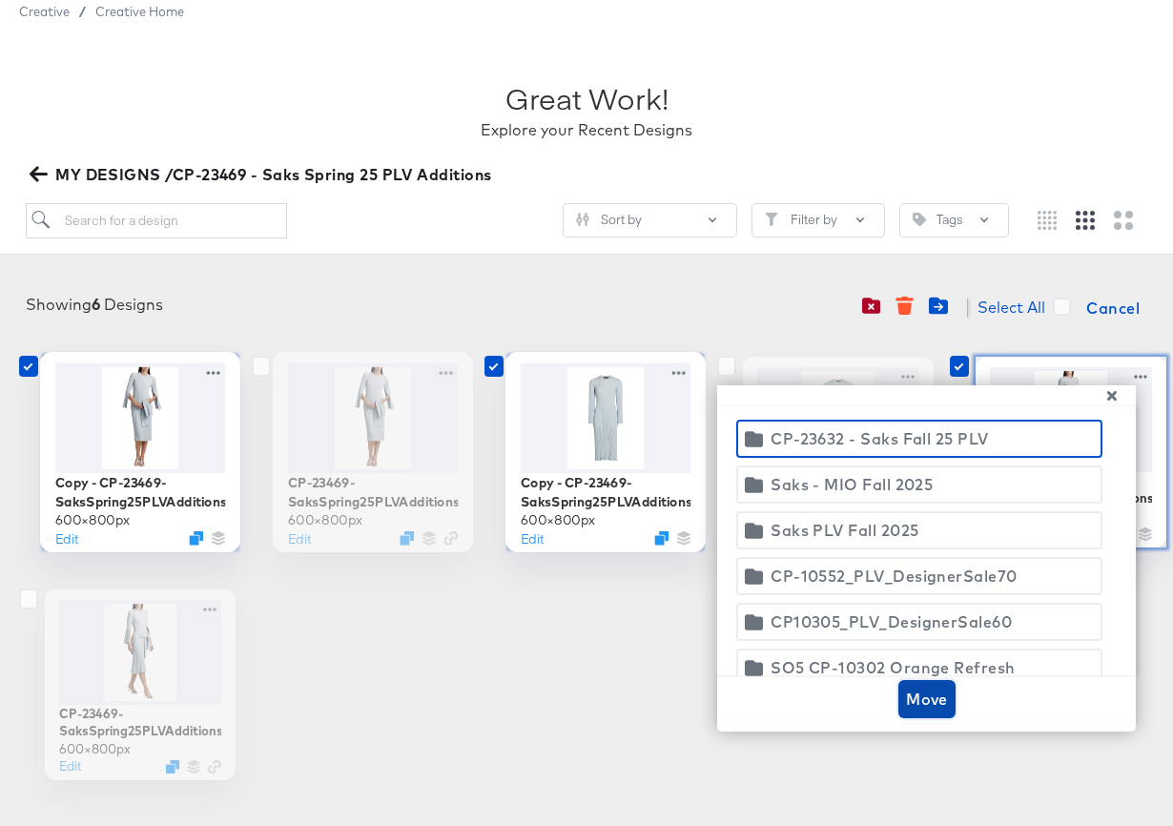
click at [936, 708] on span "Move" at bounding box center [927, 699] width 42 height 27
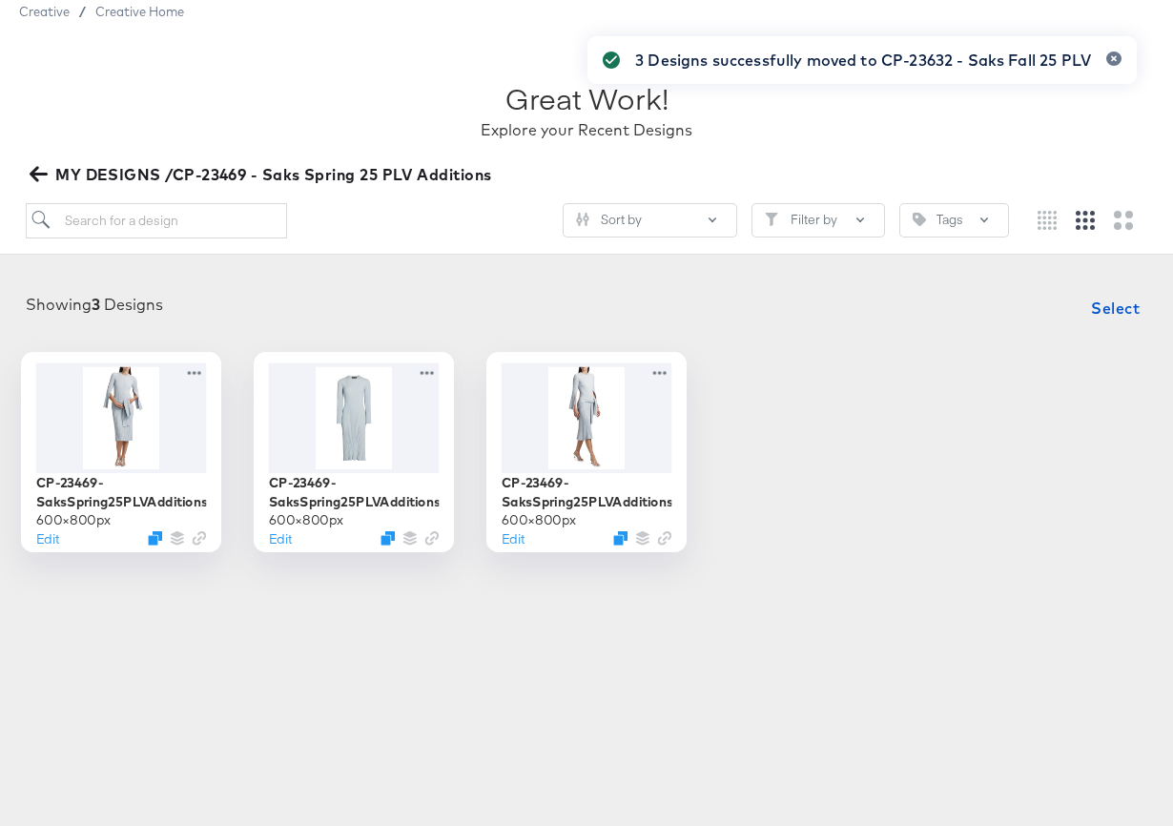
click at [37, 172] on icon "button" at bounding box center [39, 174] width 18 height 18
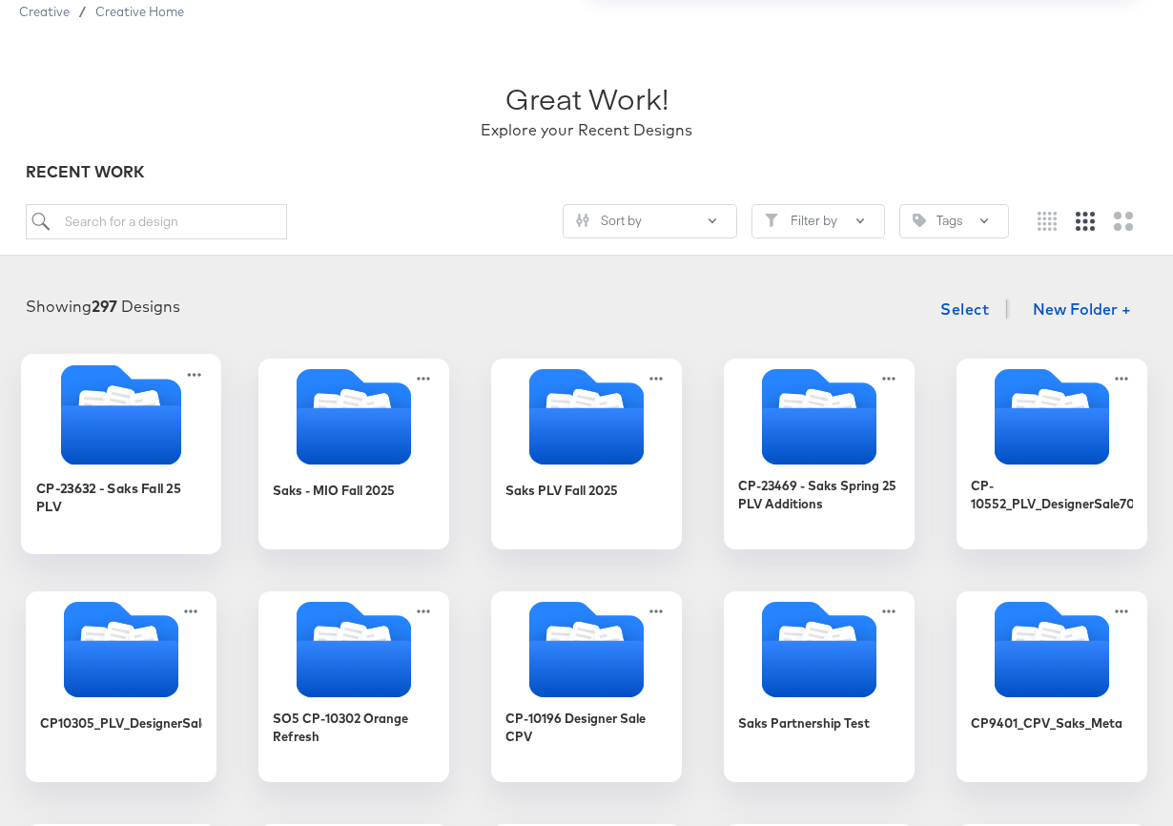
click at [173, 417] on icon "Folder" at bounding box center [121, 434] width 120 height 59
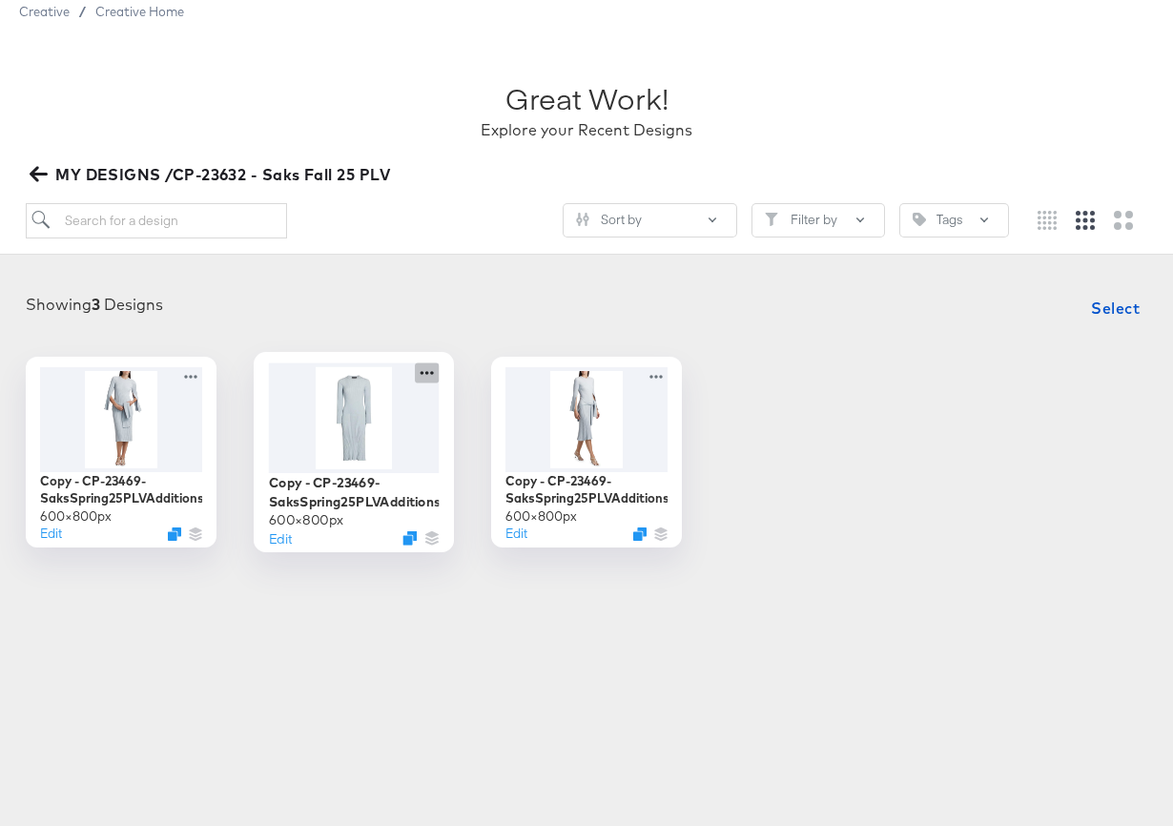
click at [425, 371] on icon at bounding box center [427, 372] width 24 height 20
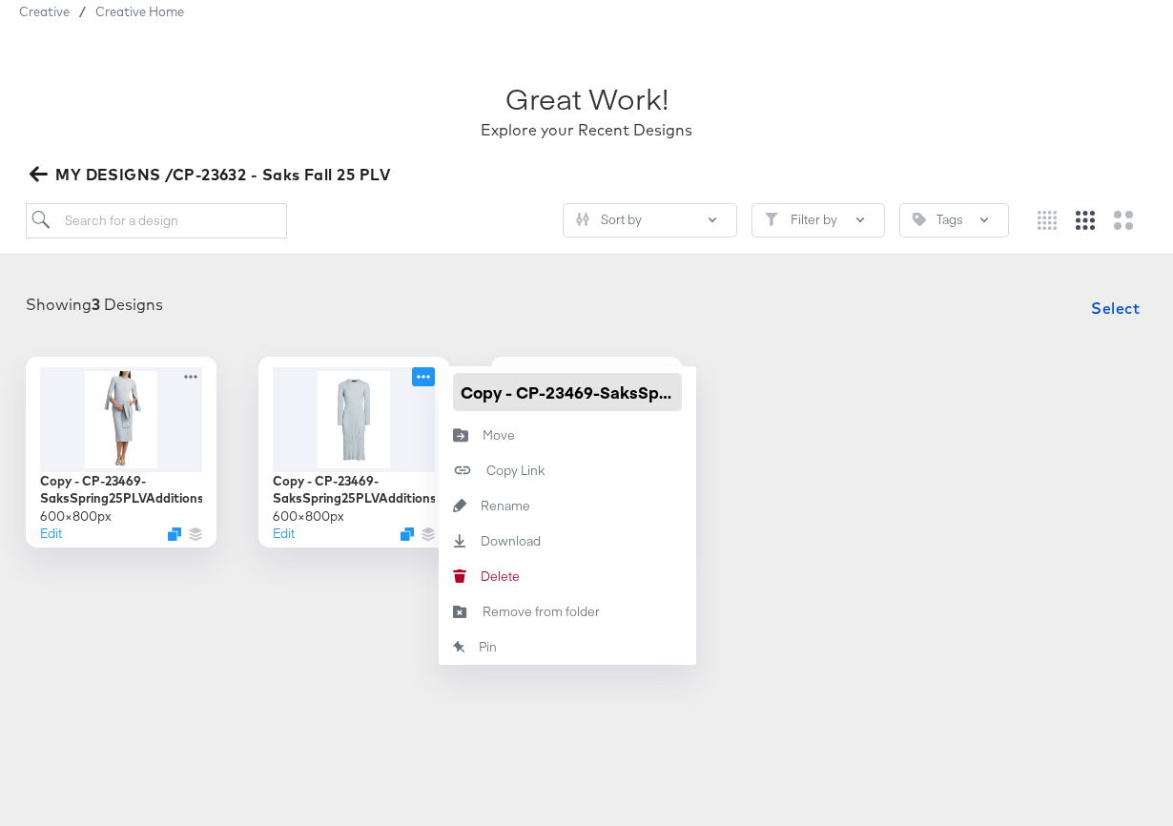
click at [536, 394] on input "Copy - CP-23469-SaksSpring25PLVAdditions_1x1_img1" at bounding box center [567, 392] width 229 height 38
paste input "P-23632 - Saks Fall 25 PLV"
drag, startPoint x: 527, startPoint y: 395, endPoint x: 442, endPoint y: 395, distance: 84.9
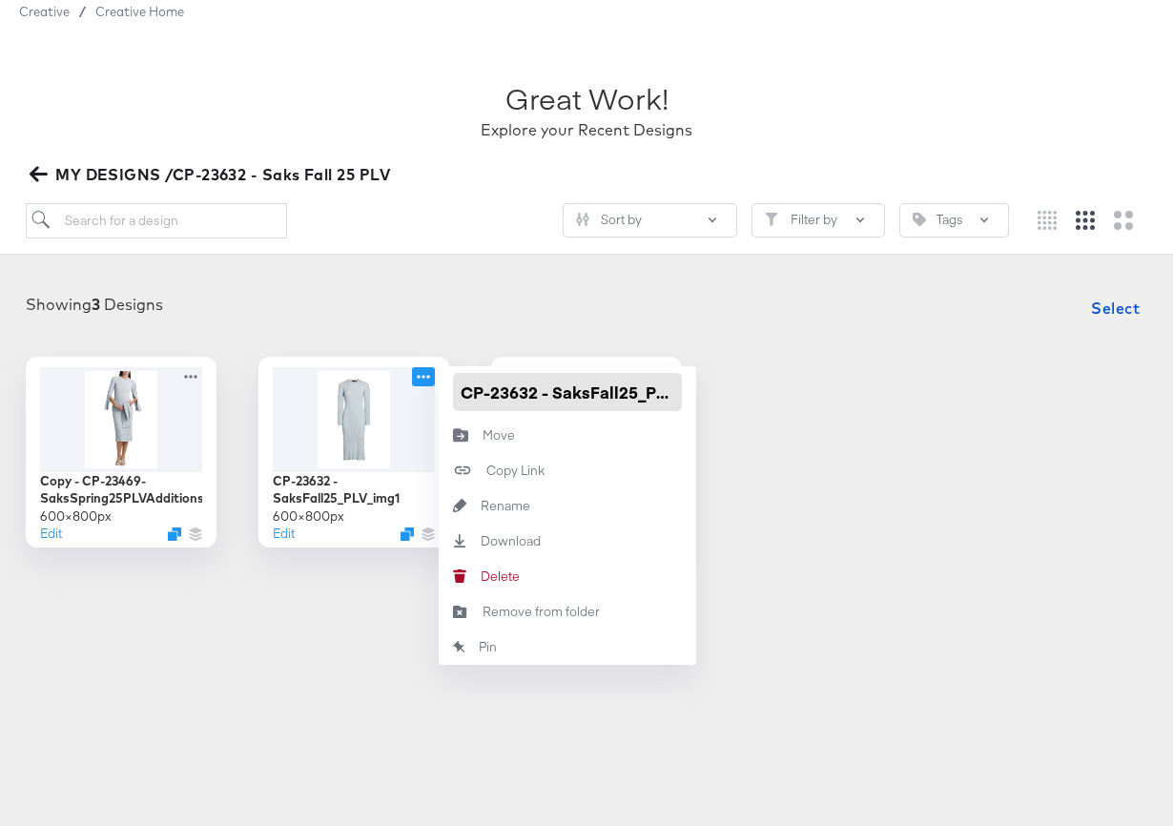
click at [442, 395] on div "CP-23632 - SaksFall25_PLV_img1" at bounding box center [567, 391] width 257 height 51
click at [553, 392] on input "CP-23632 - SaksFall25_PLV_img1" at bounding box center [567, 392] width 229 height 38
type input "CP-23632_SaksFall25_PLV_img1"
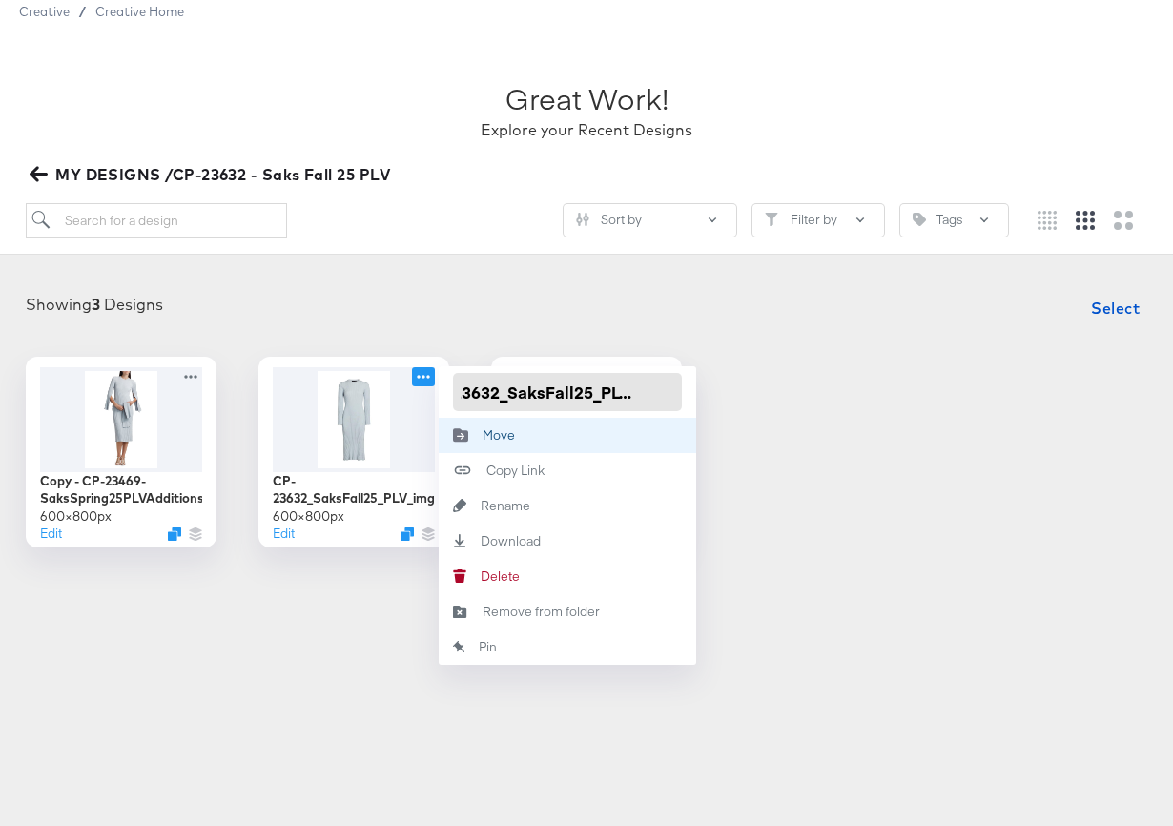
drag, startPoint x: 524, startPoint y: 395, endPoint x: 692, endPoint y: 422, distance: 169.9
click at [692, 422] on div "CP-23632_SaksFall25_PLV_img1 Move Move Copy Link Copied! Rename Rename Download…" at bounding box center [567, 515] width 257 height 298
click at [644, 380] on input "CP-23632_SaksFall25_PLV_img1" at bounding box center [567, 392] width 229 height 38
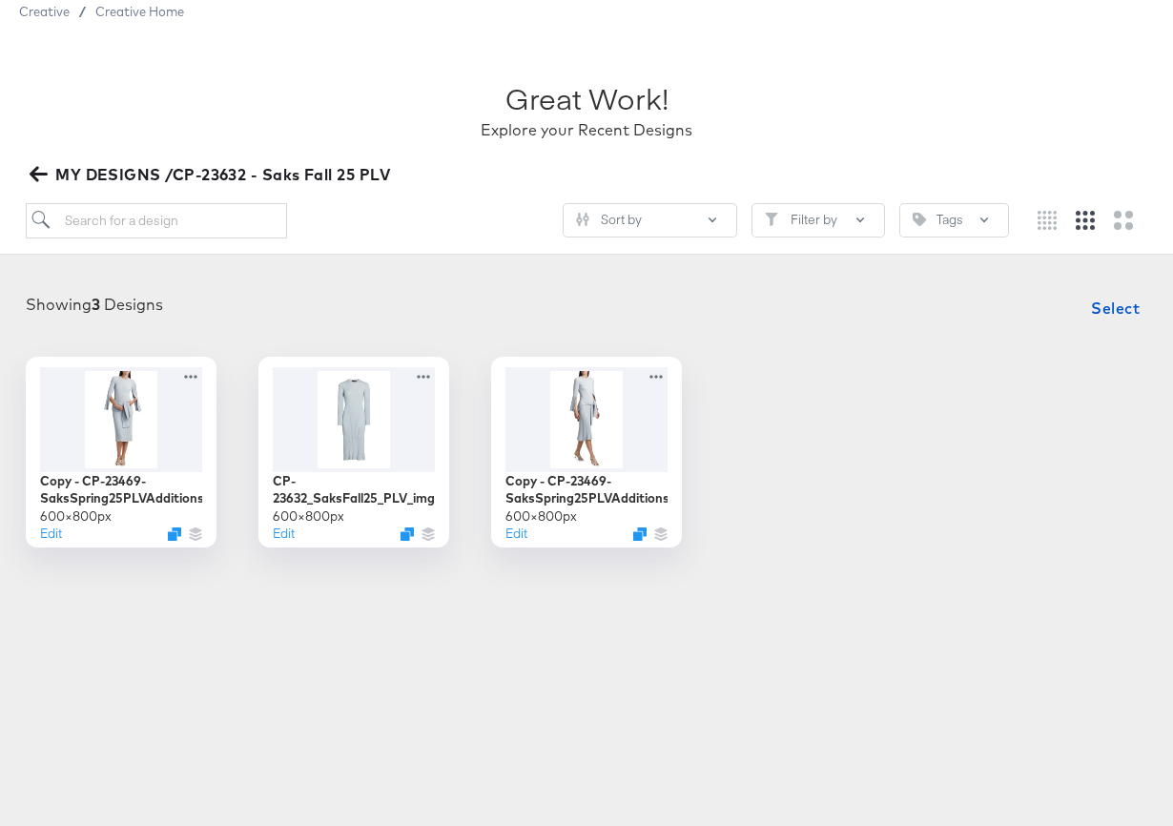
click at [849, 543] on div "Copy - CP-23469-SaksSpring25PLVAdditions_1x1_img3 600 × 800 px Edit CP-23632_Sa…" at bounding box center [586, 452] width 1135 height 191
click at [666, 371] on icon at bounding box center [660, 372] width 24 height 20
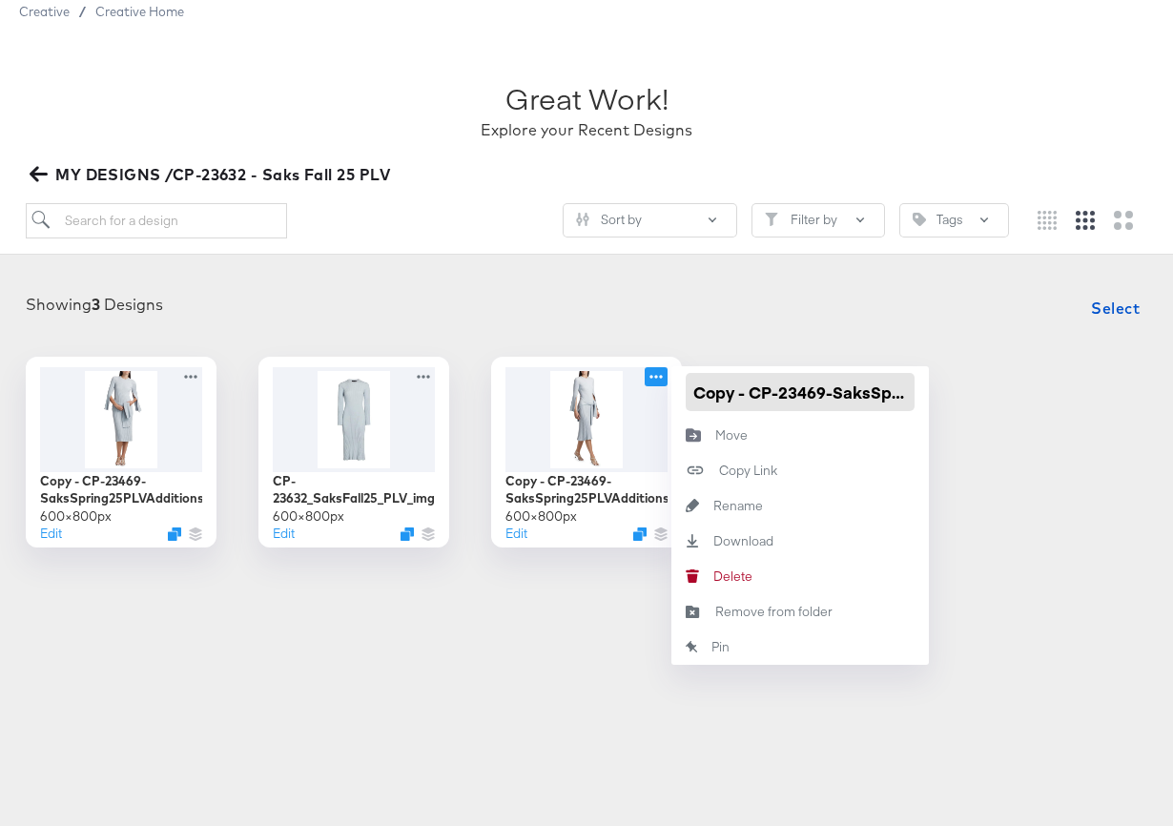
scroll to position [0, 217]
drag, startPoint x: 734, startPoint y: 396, endPoint x: 1037, endPoint y: 416, distance: 303.0
click at [1037, 416] on div "Copy - CP-23469-SaksSpring25PLVAdditions_1x1_img3 600 × 800 px Edit CP-23632_Sa…" at bounding box center [586, 452] width 1135 height 191
click at [879, 396] on input "Copy - CP-23469-SaksSpring25PLVAdditions_1x1_img2" at bounding box center [800, 392] width 229 height 38
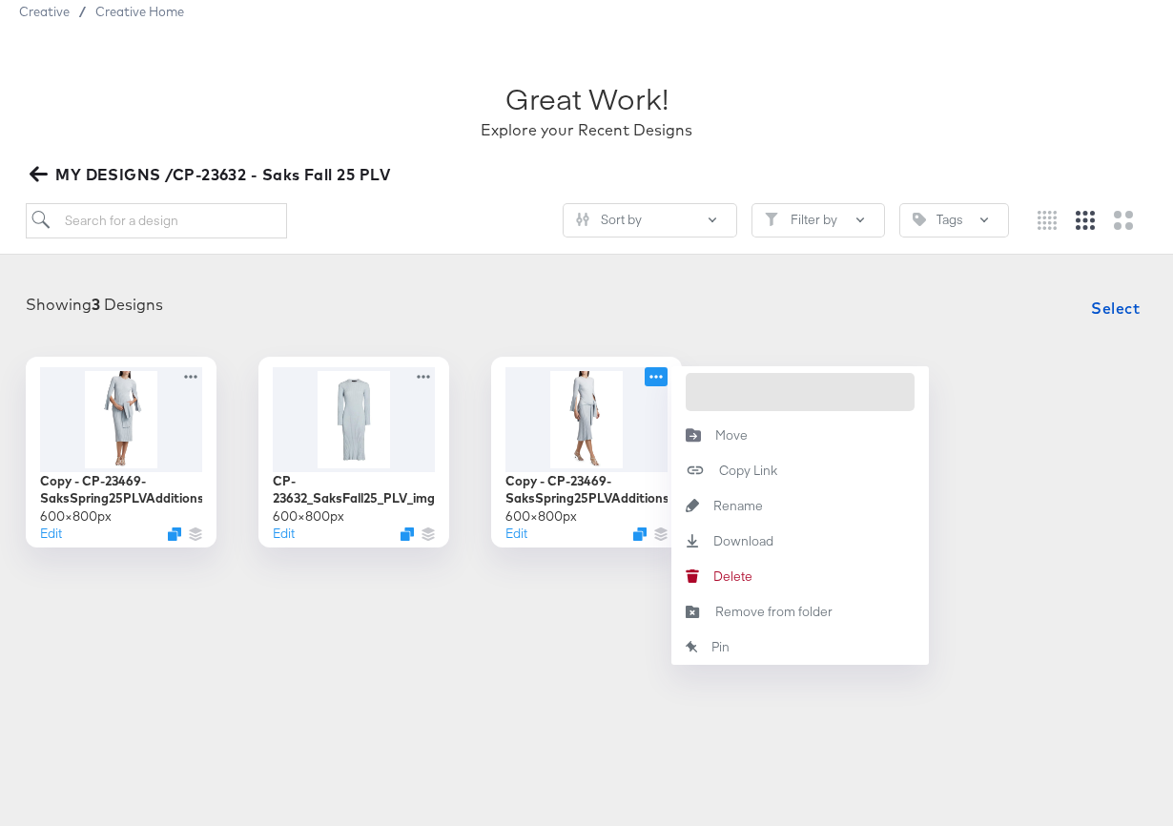
click at [879, 396] on input "Copy - CP-23469-SaksSpring25PLVAdditions_1x1_img2" at bounding box center [800, 392] width 229 height 38
paste input "P-23632_SaksFall25_PLV_img1"
type input "CP-23632_SaksFall25_PLV_1x1_img2"
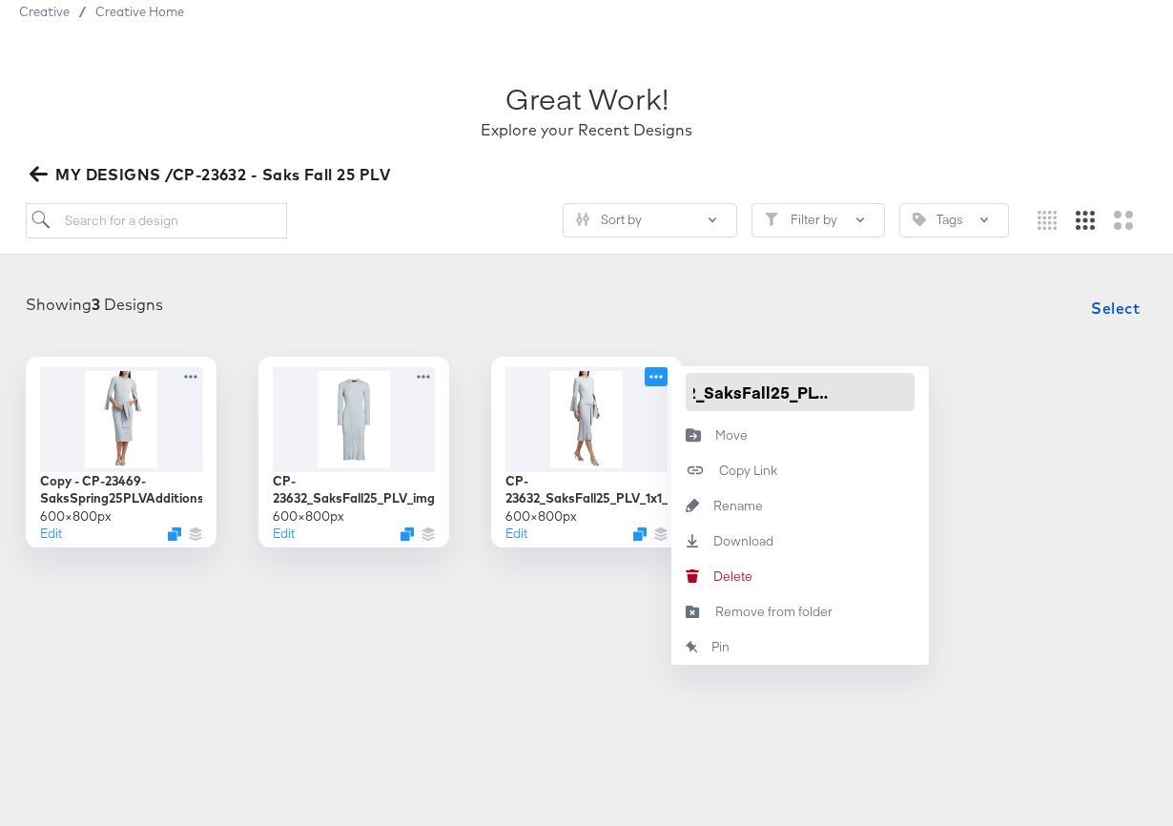
click at [868, 394] on input "CP-23632_SaksFall25_PLV_1x1_img2" at bounding box center [800, 392] width 229 height 38
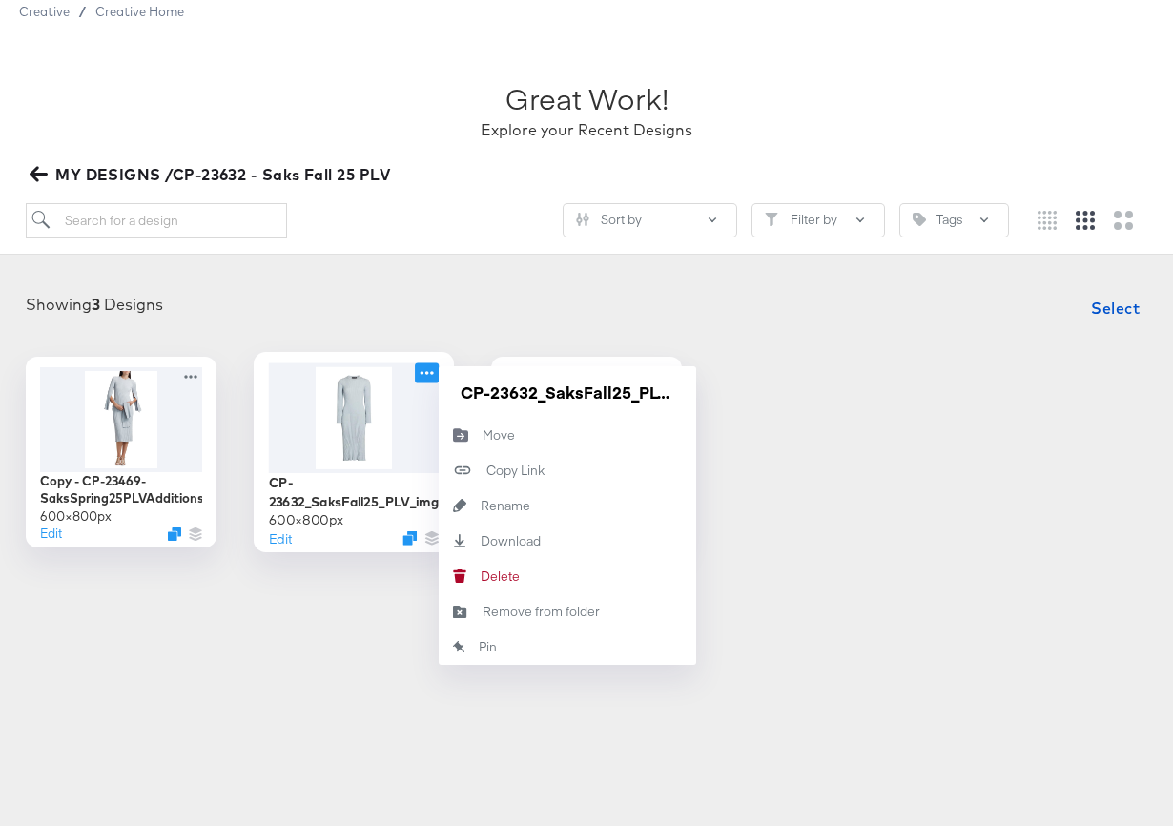
click at [422, 369] on icon at bounding box center [427, 372] width 24 height 20
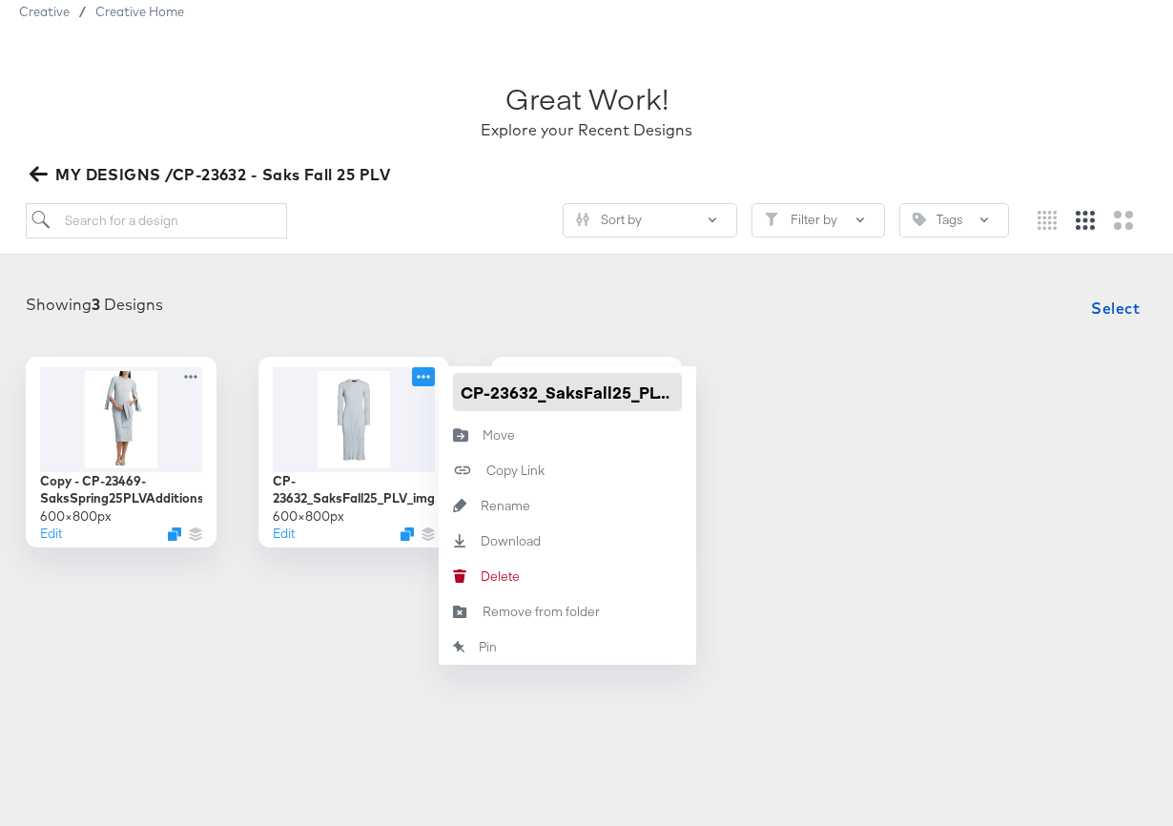
scroll to position [0, 38]
drag, startPoint x: 618, startPoint y: 393, endPoint x: 687, endPoint y: 398, distance: 68.8
click at [726, 397] on div "Copy - CP-23469-SaksSpring25PLVAdditions_1x1_img3 600 × 800 px Edit CP-23632_Sa…" at bounding box center [586, 452] width 1135 height 191
click at [636, 397] on input "CP-23632_SaksFall25_PLV_img1" at bounding box center [567, 392] width 229 height 38
paste input "_1x1_"
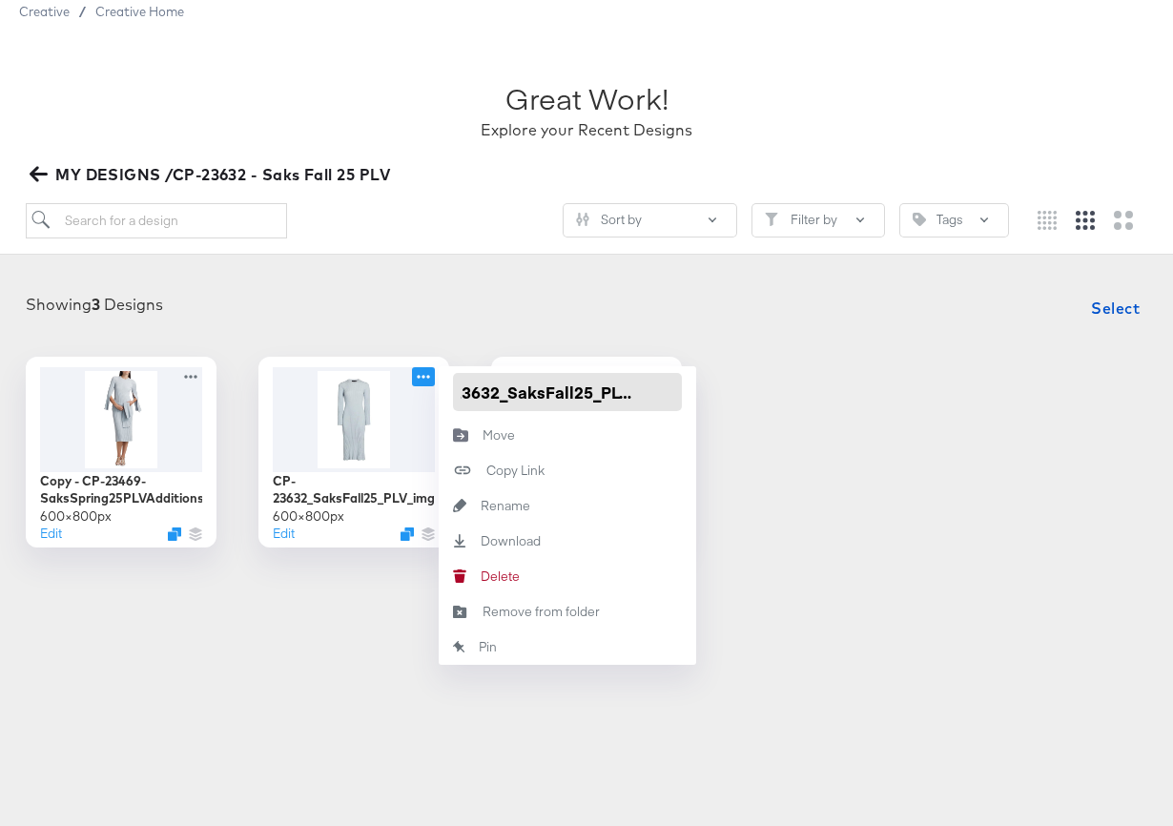
scroll to position [0, 44]
drag, startPoint x: 653, startPoint y: 397, endPoint x: 635, endPoint y: 397, distance: 18.1
click at [635, 397] on input "CP-23632_SaksFall25_PLV__1x1_img1" at bounding box center [567, 392] width 229 height 38
type input "CP-23632_SaksFall25_PLV_1x1_img1"
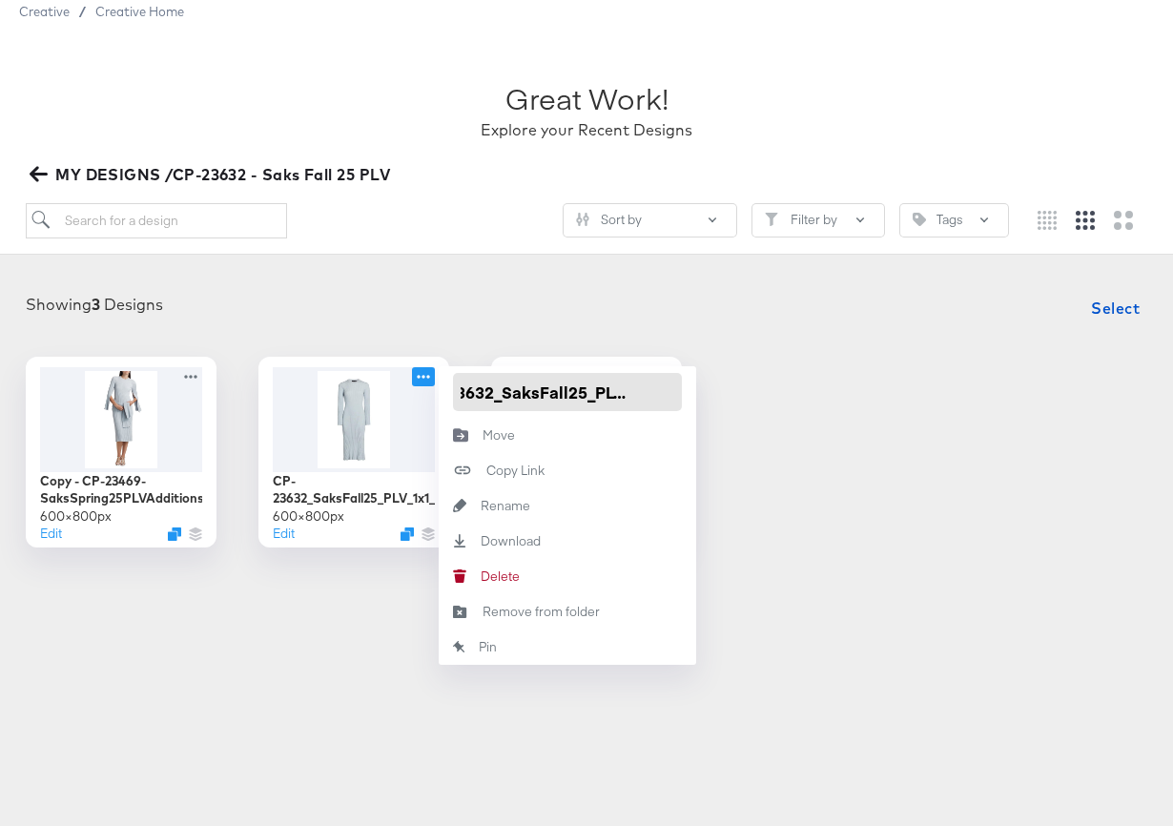
scroll to position [0, 74]
drag, startPoint x: 585, startPoint y: 388, endPoint x: 759, endPoint y: 397, distance: 174.7
click at [759, 397] on div "Copy - CP-23469-SaksSpring25PLVAdditions_1x1_img3 600 × 800 px Edit CP-23632_Sa…" at bounding box center [586, 452] width 1135 height 191
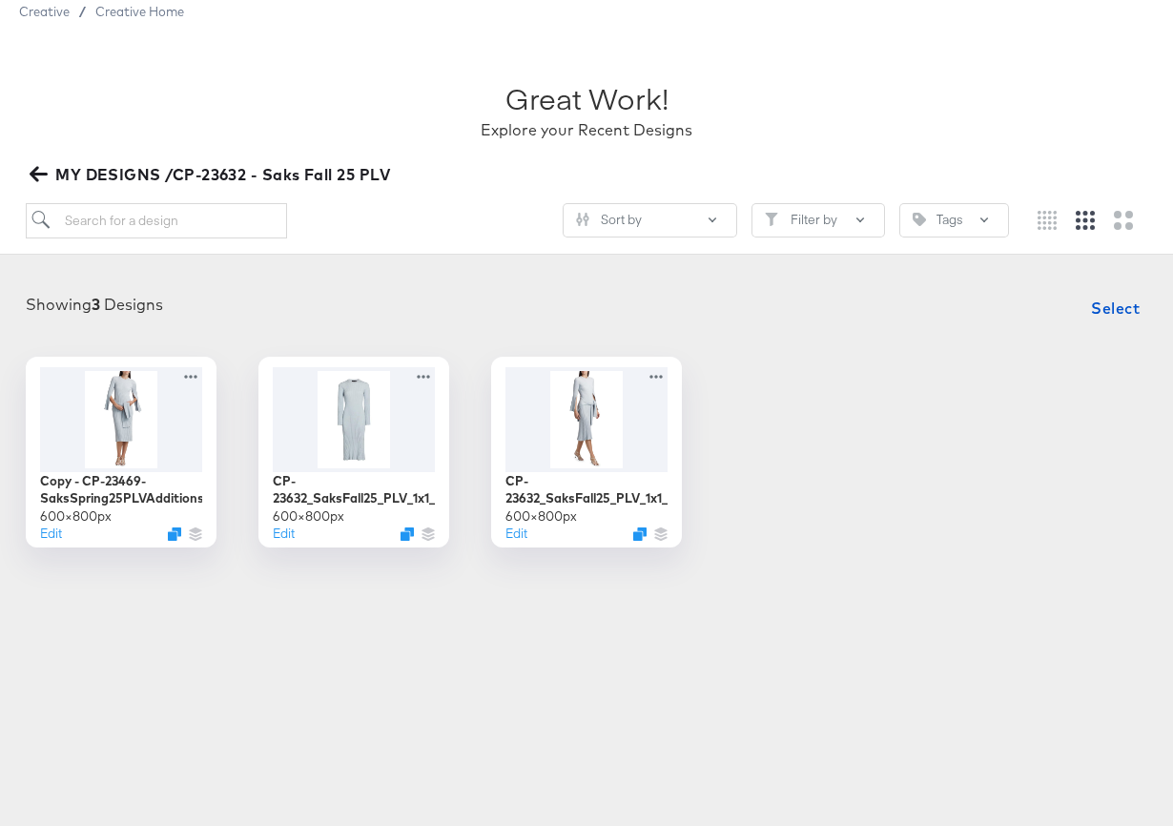
click at [766, 410] on div "Copy - CP-23469-SaksSpring25PLVAdditions_1x1_img3 600 × 800 px Edit CP-23632_Sa…" at bounding box center [586, 452] width 1135 height 191
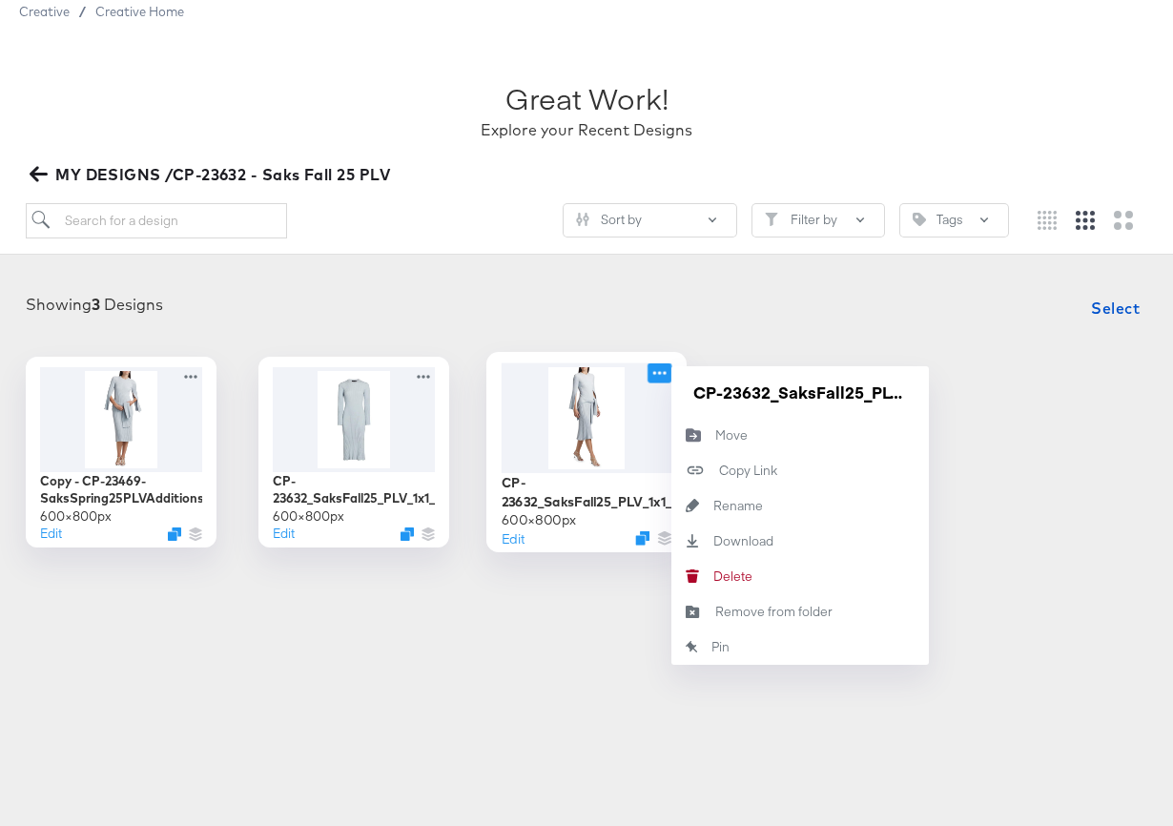
click at [653, 368] on icon at bounding box center [660, 372] width 24 height 20
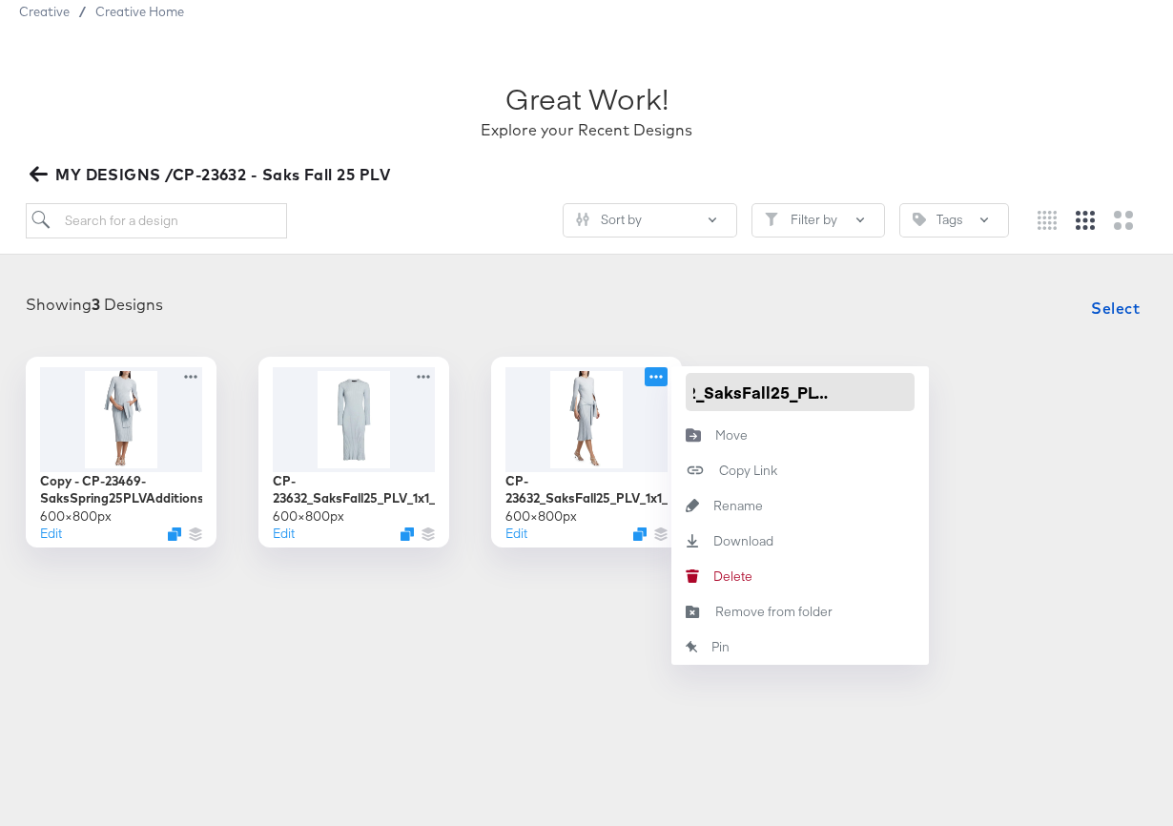
drag, startPoint x: 824, startPoint y: 400, endPoint x: 955, endPoint y: 408, distance: 130.9
click at [955, 408] on div "Copy - CP-23469-SaksSpring25PLVAdditions_1x1_img3 600 × 800 px Edit CP-23632_Sa…" at bounding box center [586, 452] width 1135 height 191
click at [779, 343] on div "Showing 3 Designs Select Copy - CP-23469-SaksSpring25PLVAdditions_1x1_img3 600 …" at bounding box center [586, 418] width 1135 height 258
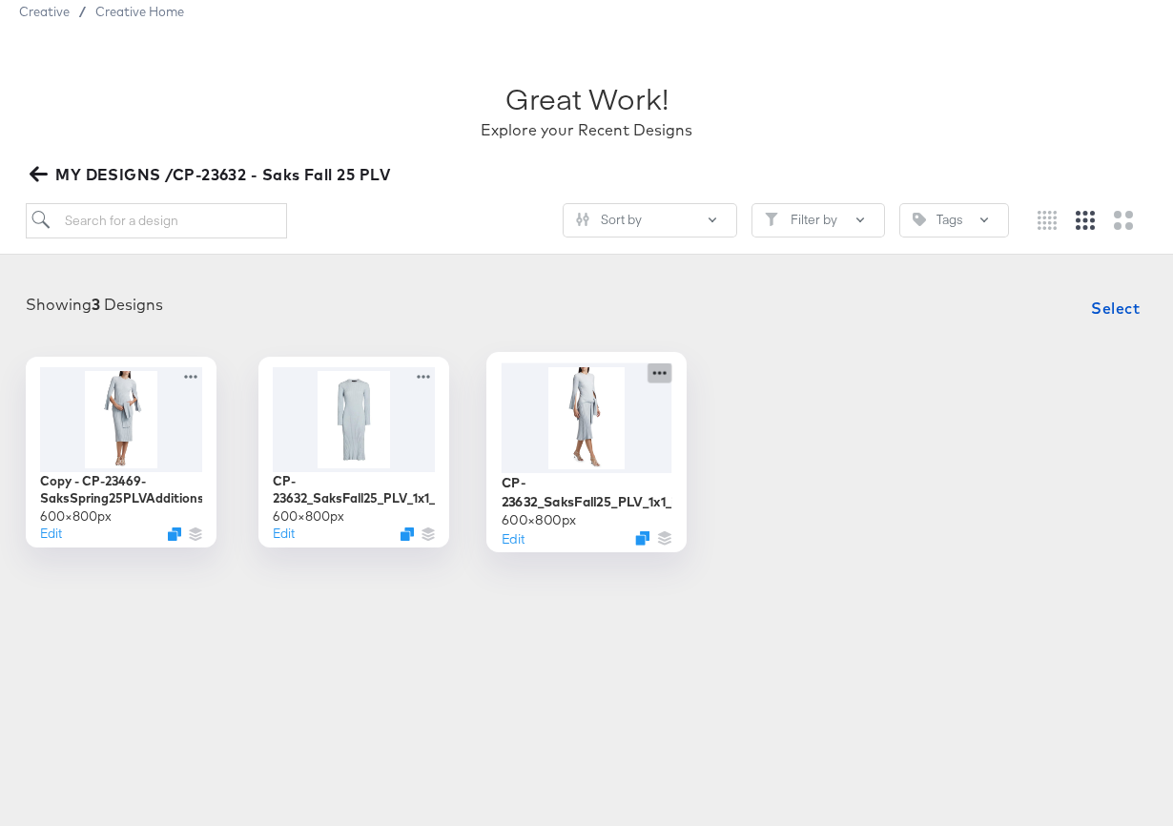
click at [660, 377] on icon at bounding box center [660, 372] width 24 height 20
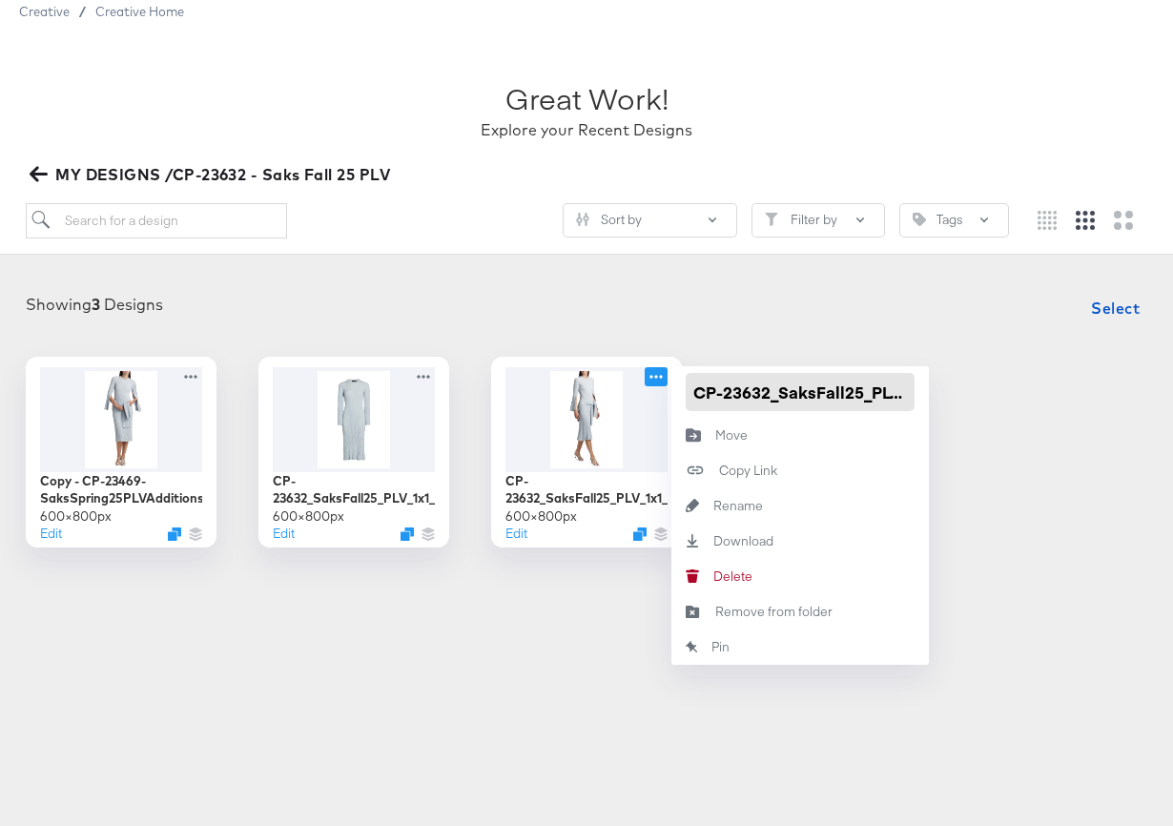
click at [743, 391] on input "CP-23632_SaksFall25_PLV_1x1_img2" at bounding box center [800, 392] width 229 height 38
click at [493, 319] on div "Showing 3 Designs Select" at bounding box center [586, 308] width 1135 height 38
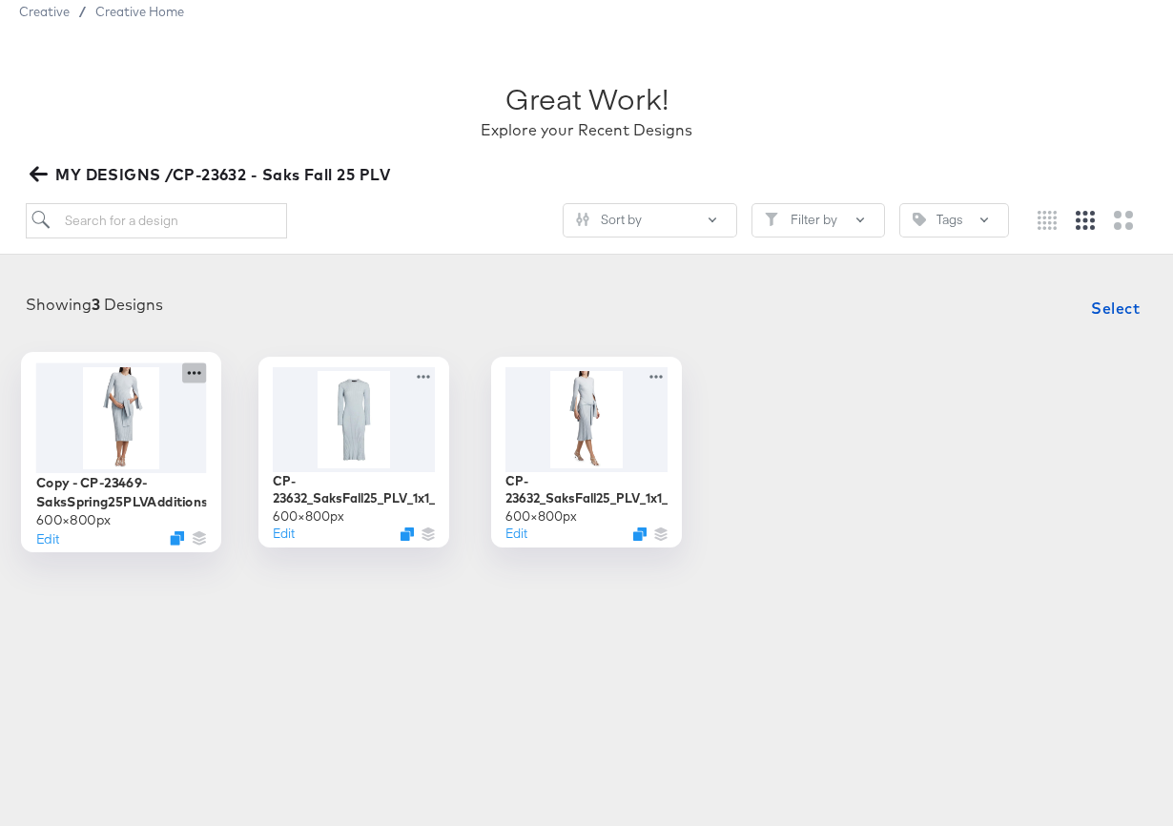
click at [191, 369] on icon at bounding box center [194, 372] width 24 height 20
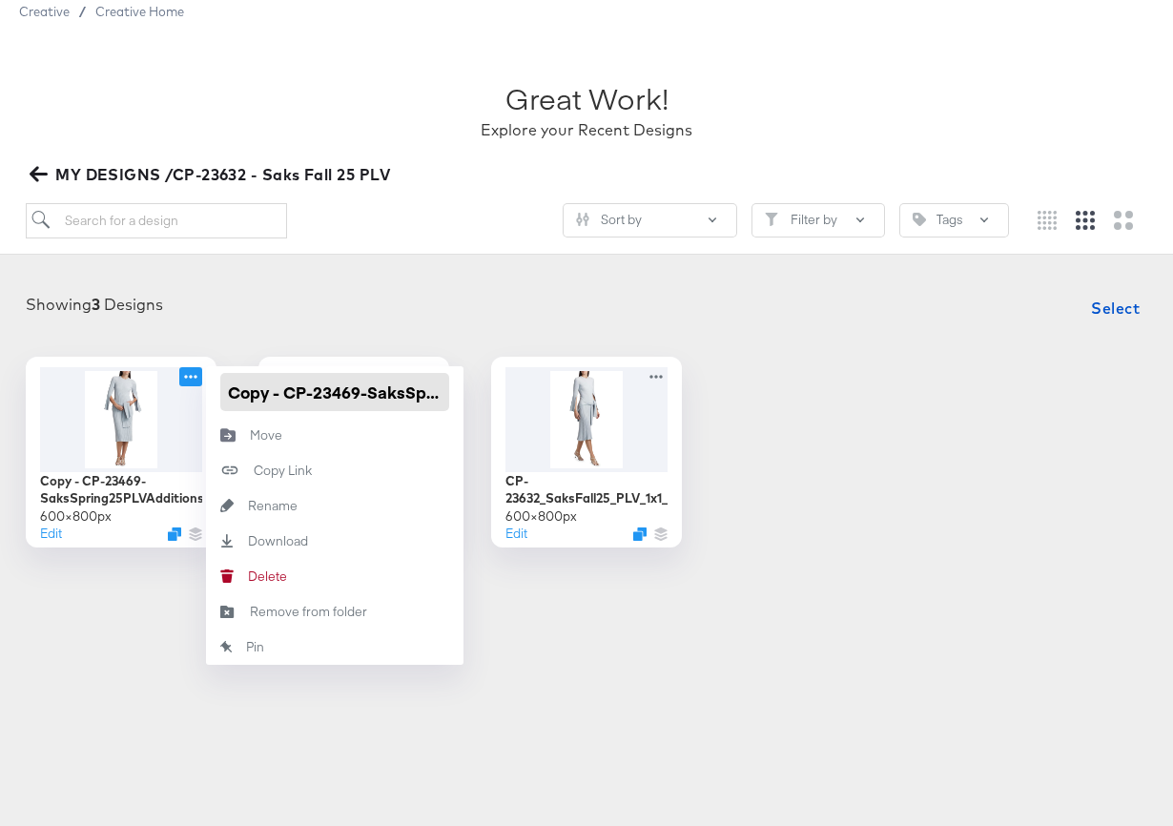
click at [307, 399] on input "Copy - CP-23469-SaksSpring25PLVAdditions_1x1_img3" at bounding box center [334, 392] width 229 height 38
paste input "P-23632_SaksFall25_PLV_1x1_img2"
type input "CP-23632_SaksFall25_PLV_1x1_img3"
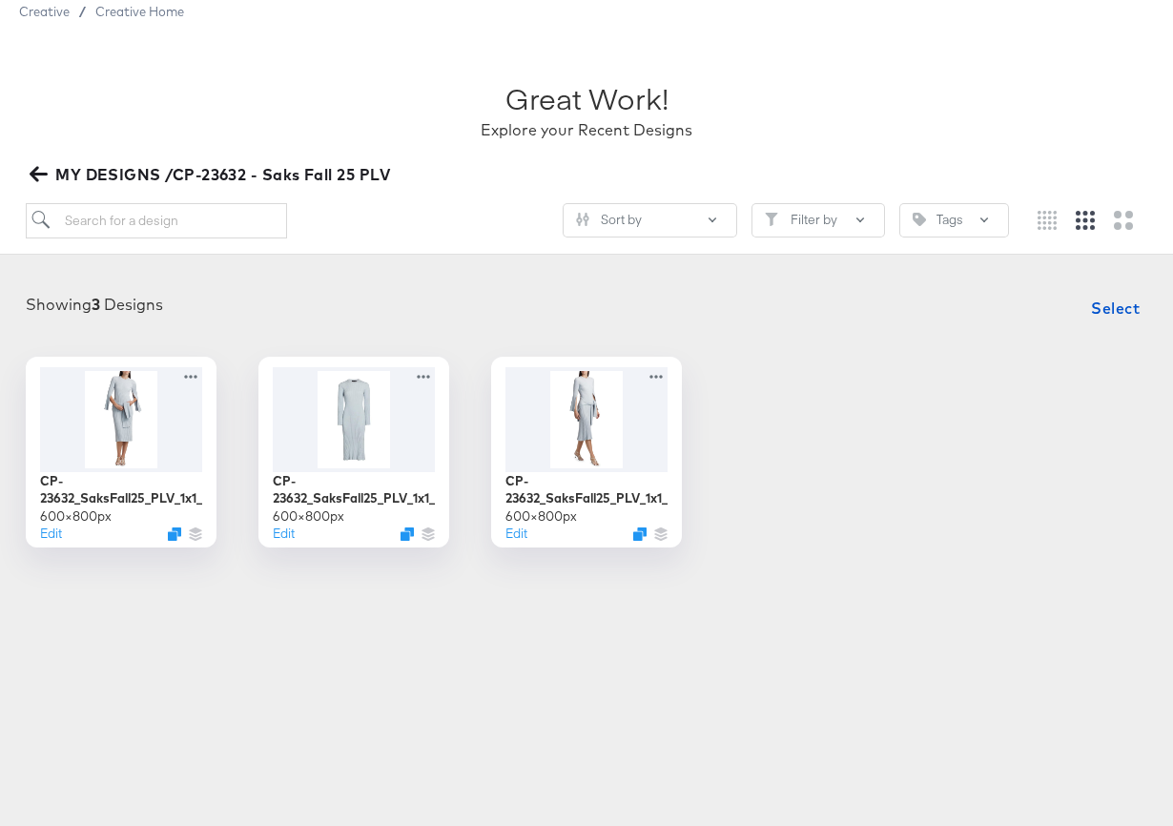
click at [415, 332] on div "Showing 3 Designs Select CP-23632_SaksFall25_PLV_1x1_img3 600 × 800 px Edit CP-…" at bounding box center [586, 418] width 1135 height 258
click at [638, 539] on icon "Duplicate" at bounding box center [642, 537] width 14 height 14
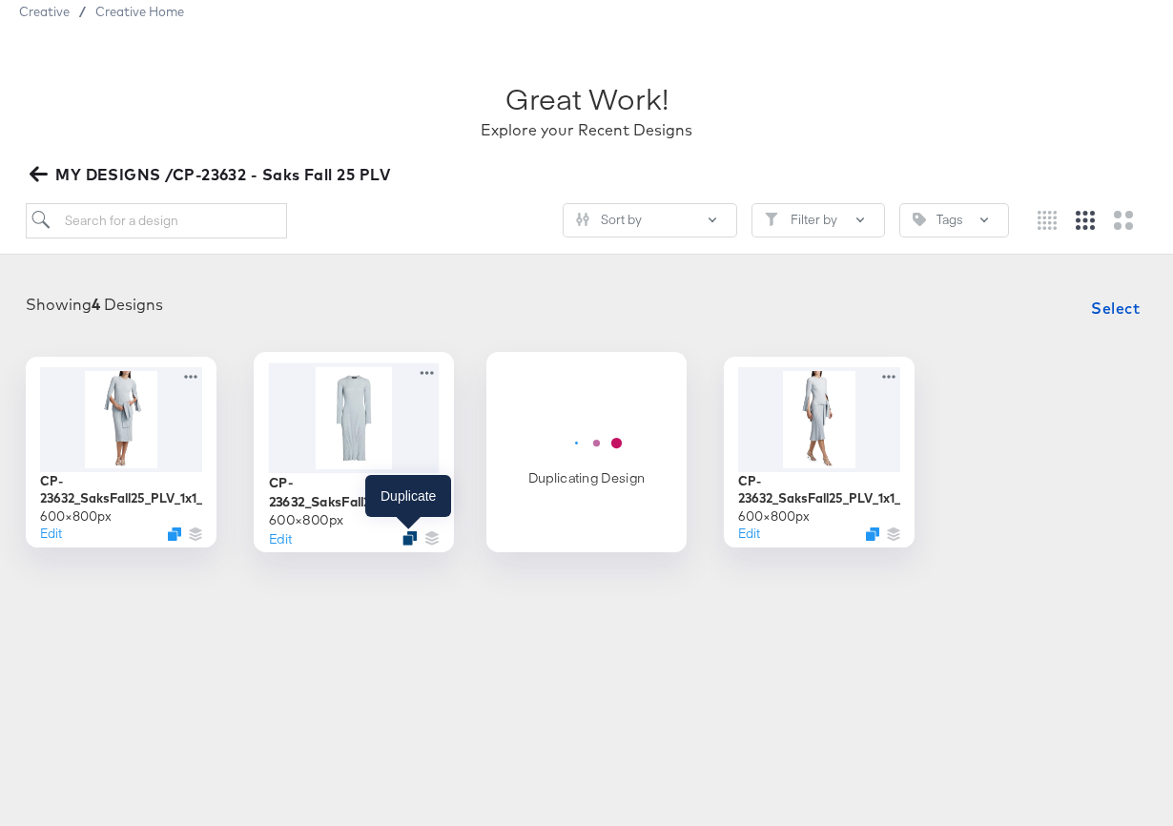
click at [402, 535] on div at bounding box center [409, 537] width 14 height 14
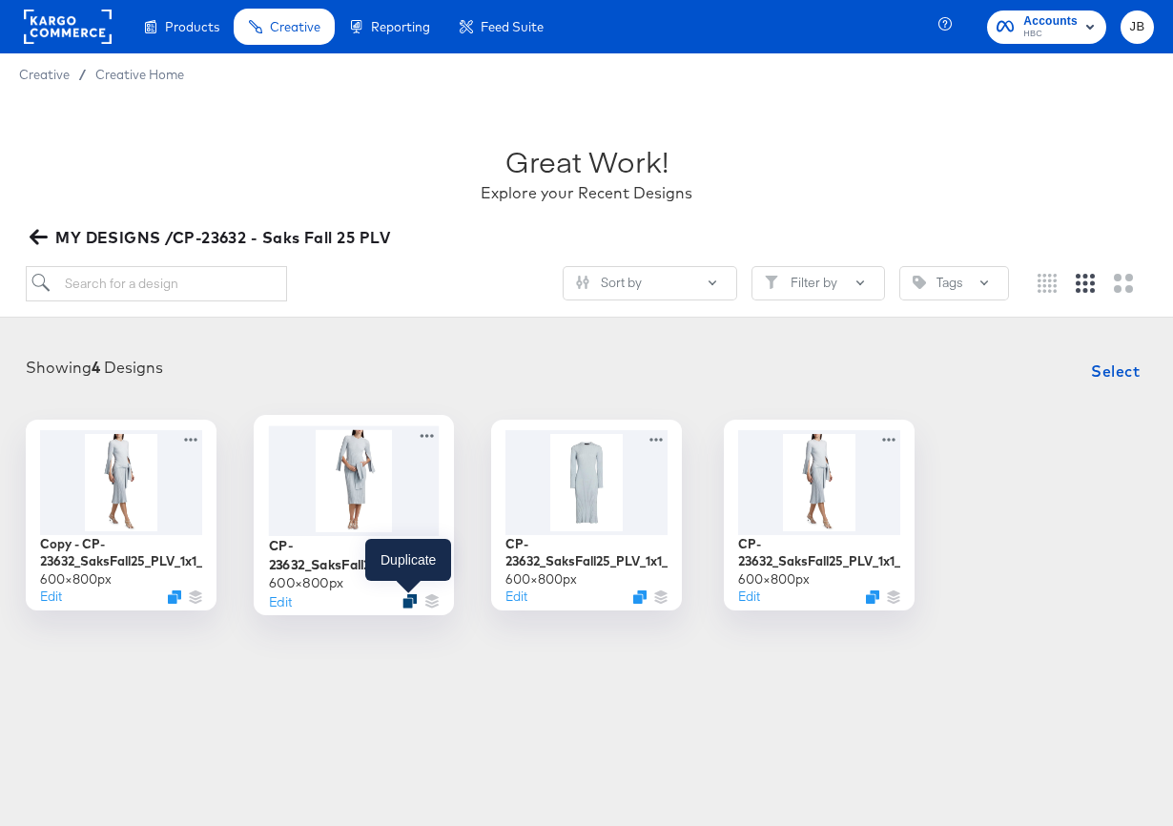
click at [409, 600] on icon "Duplicate" at bounding box center [409, 600] width 14 height 14
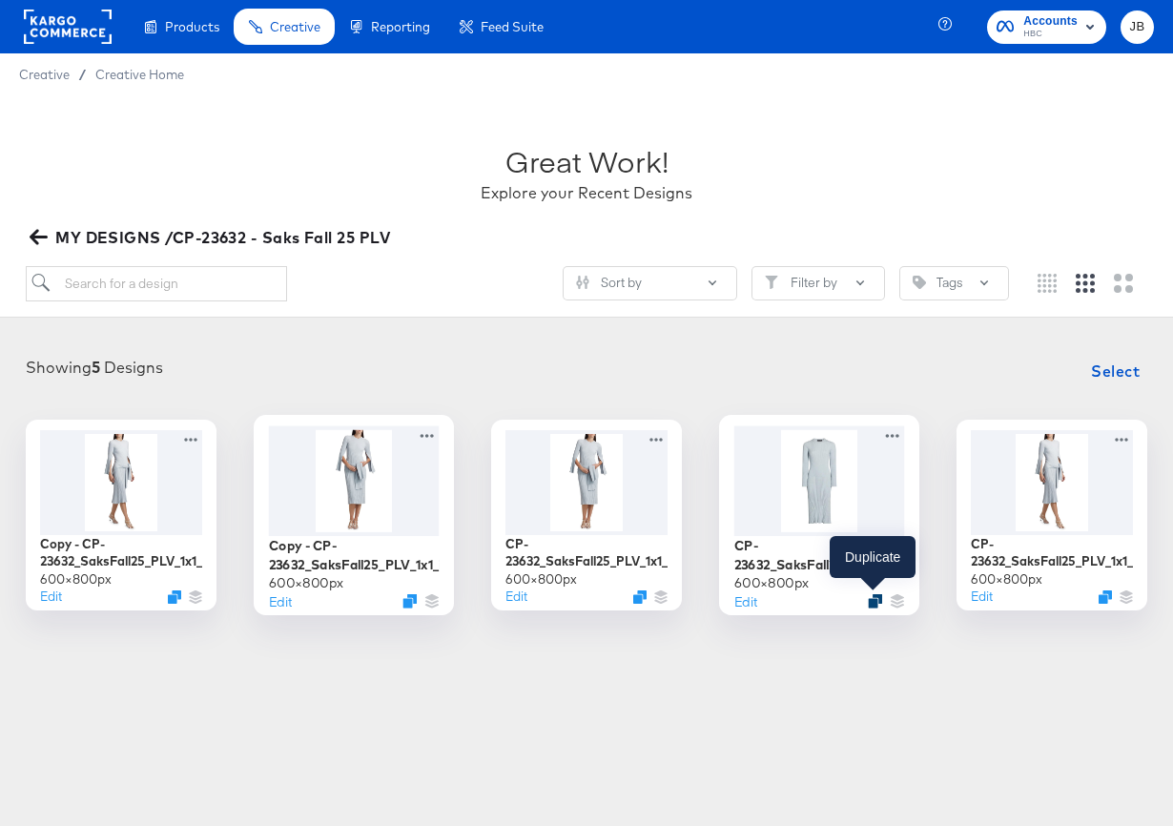
click at [873, 601] on icon "Duplicate" at bounding box center [875, 600] width 14 height 14
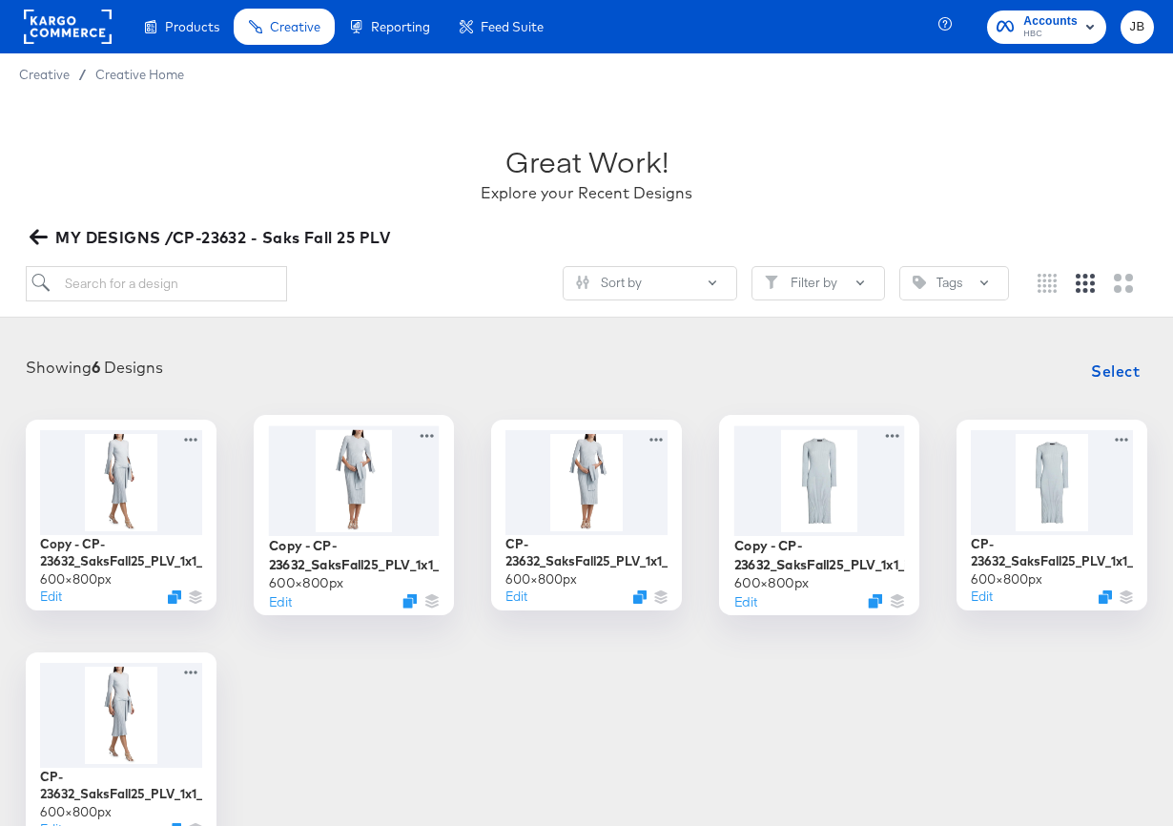
click at [861, 470] on div at bounding box center [819, 480] width 171 height 110
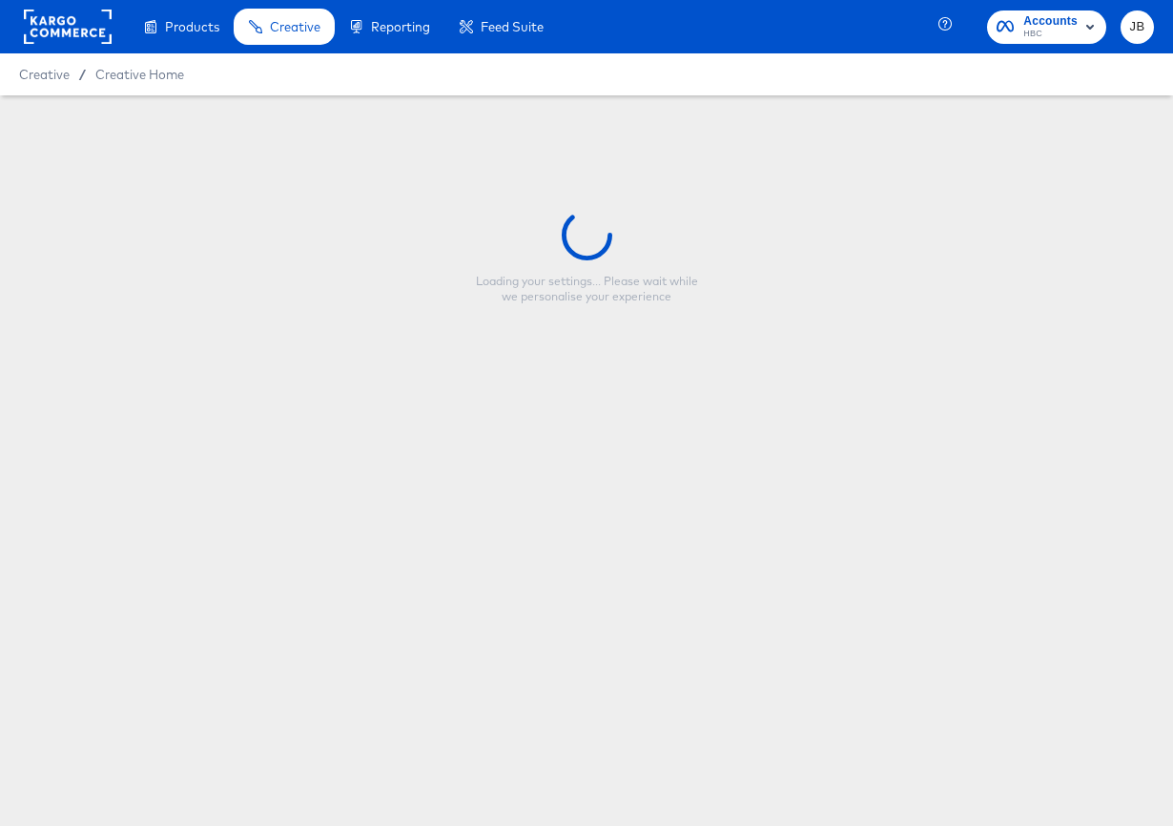
type input "Copy - CP-23632_SaksFall25_PLV_1x1_img1"
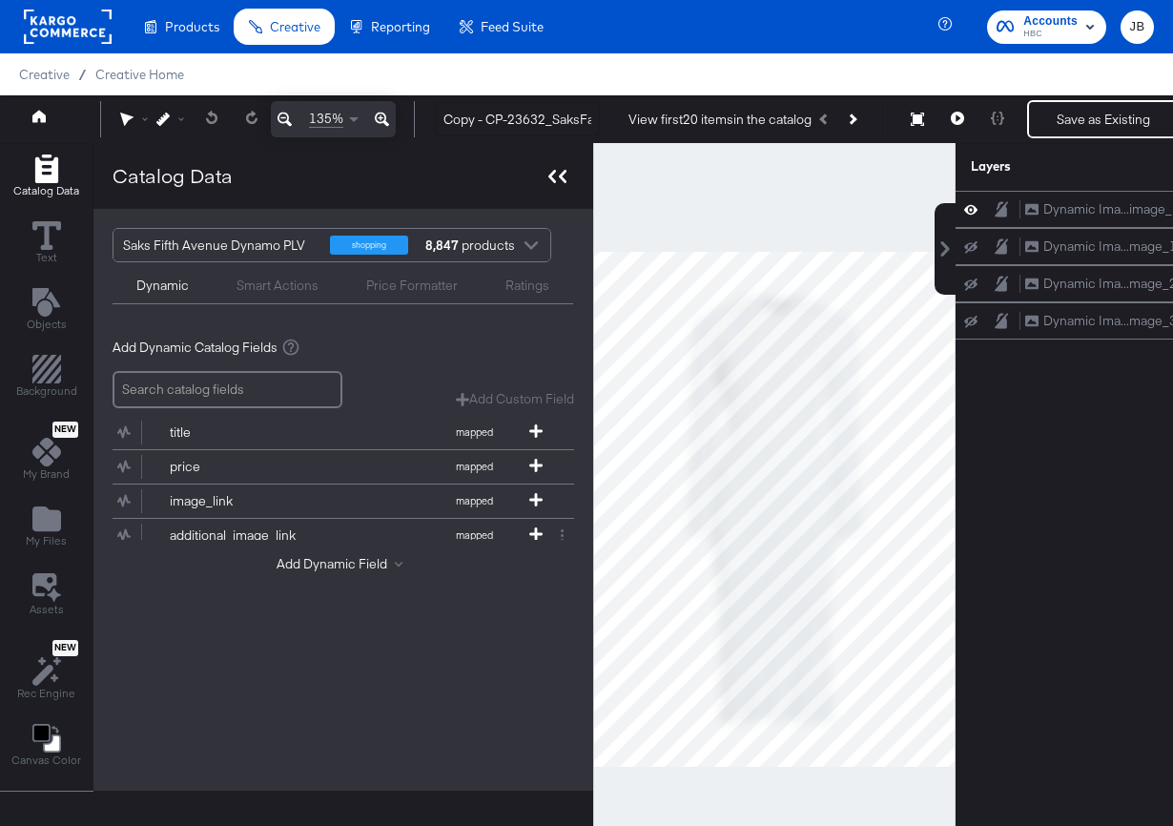
click at [551, 175] on icon at bounding box center [557, 176] width 18 height 13
